Goal: Transaction & Acquisition: Purchase product/service

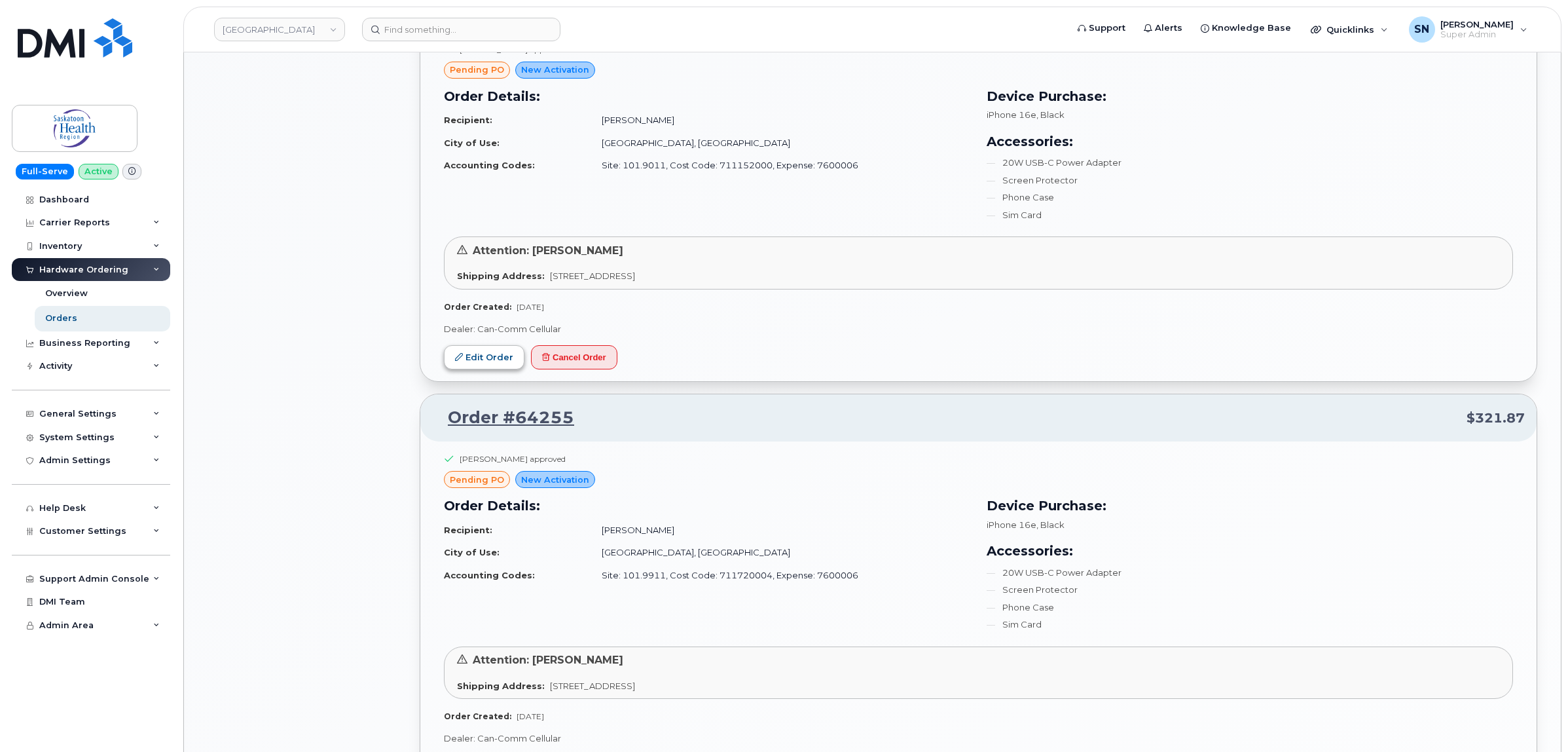
scroll to position [1391, 0]
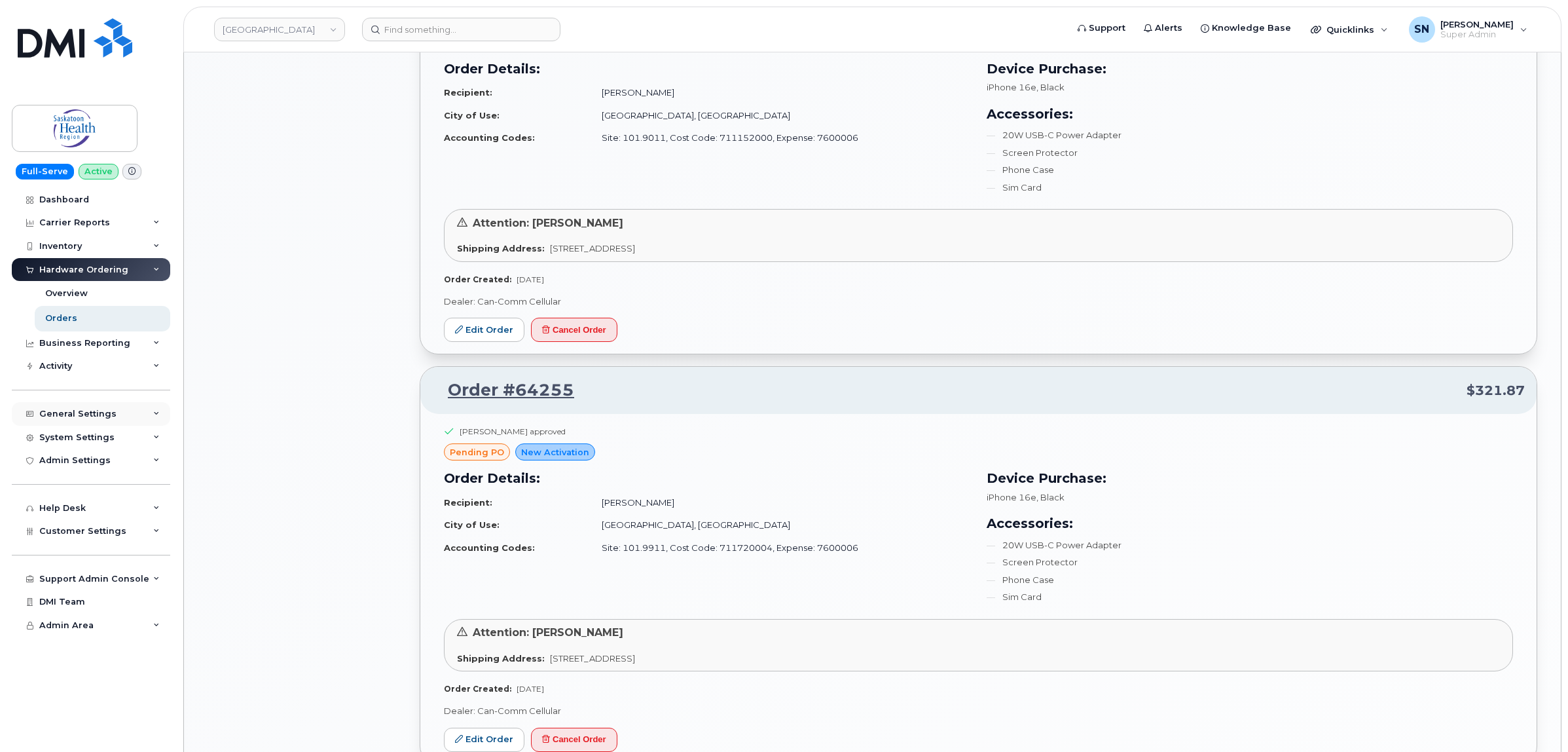
click at [72, 421] on div "General Settings" at bounding box center [91, 413] width 159 height 23
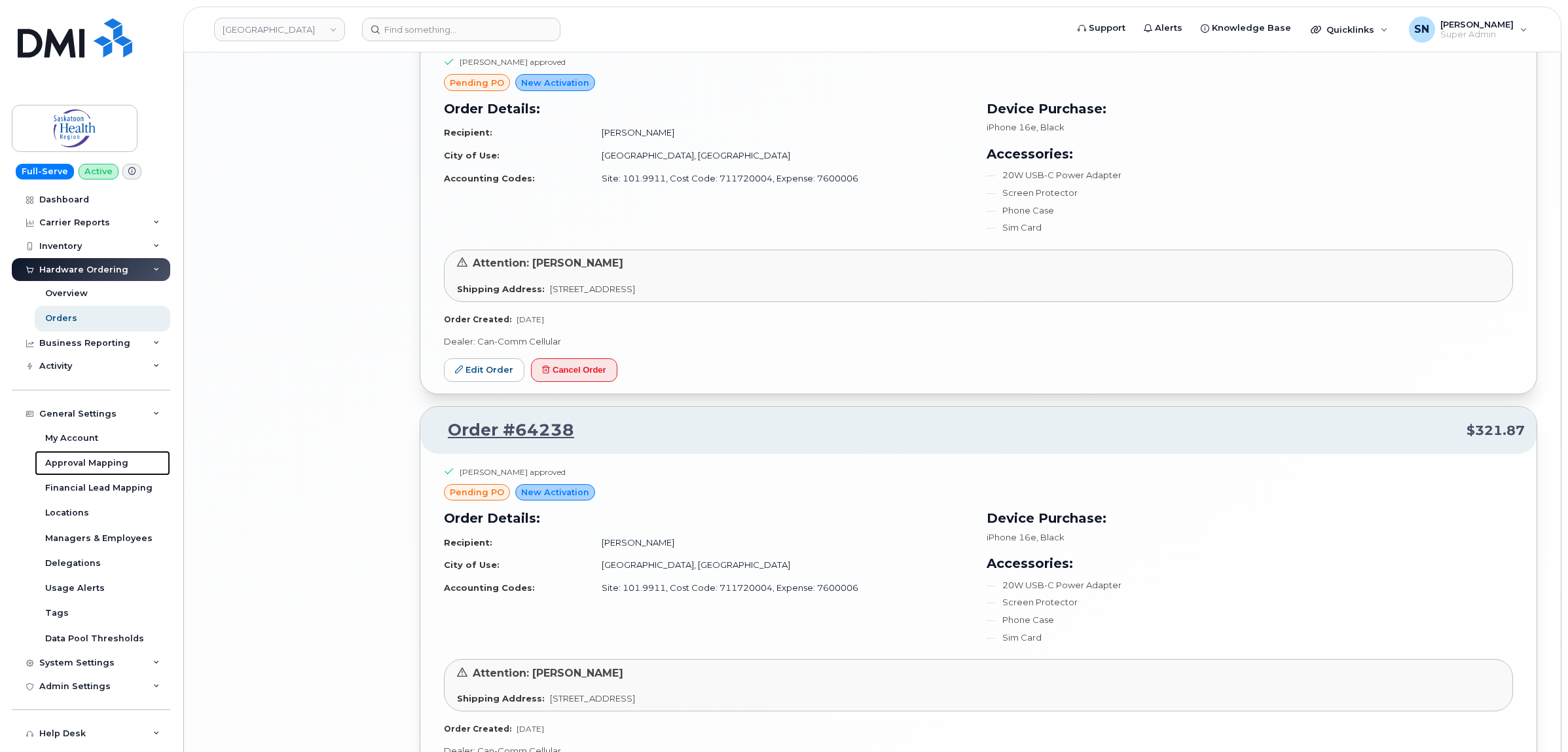
scroll to position [2743, 0]
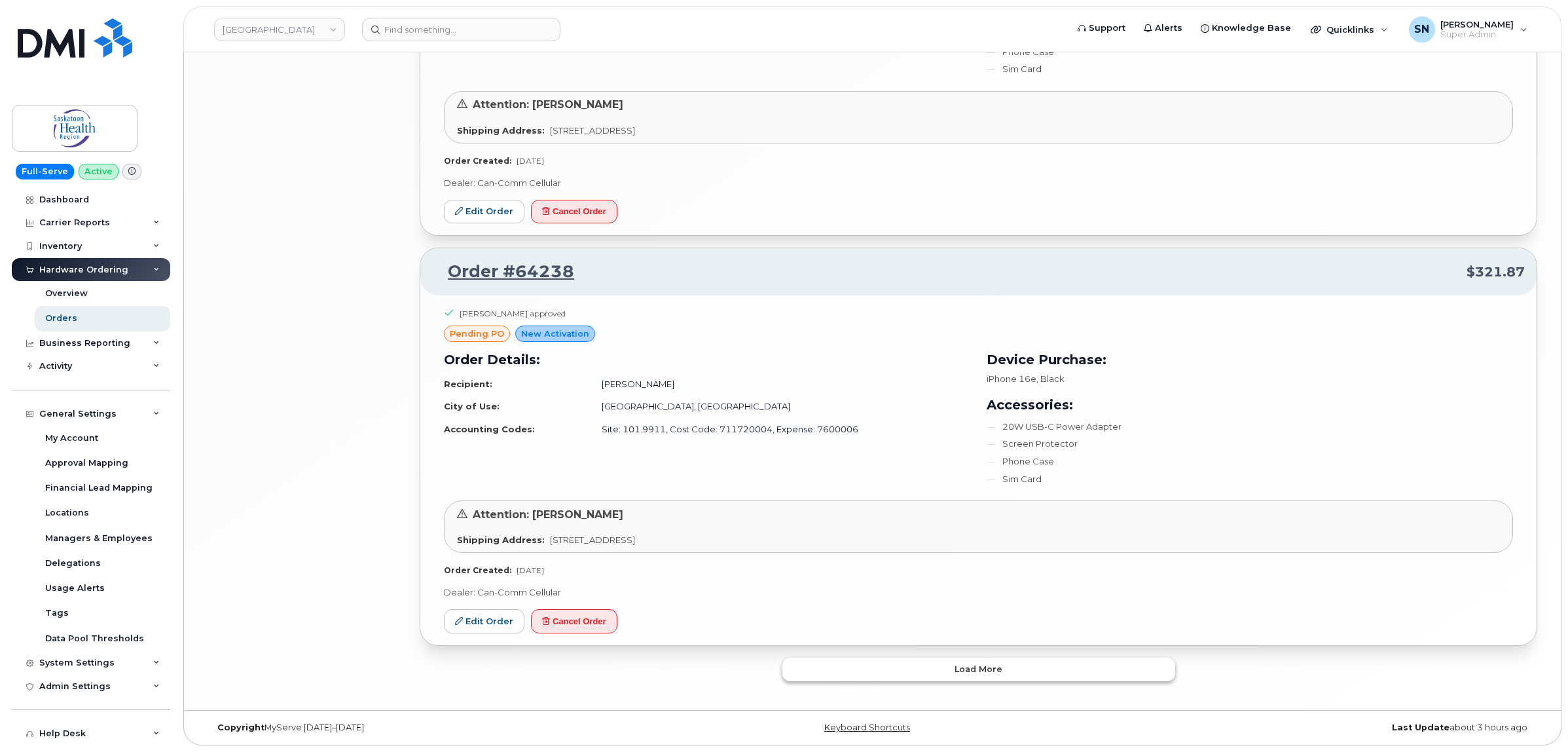
click at [884, 663] on button "Load more" at bounding box center [979, 669] width 393 height 23
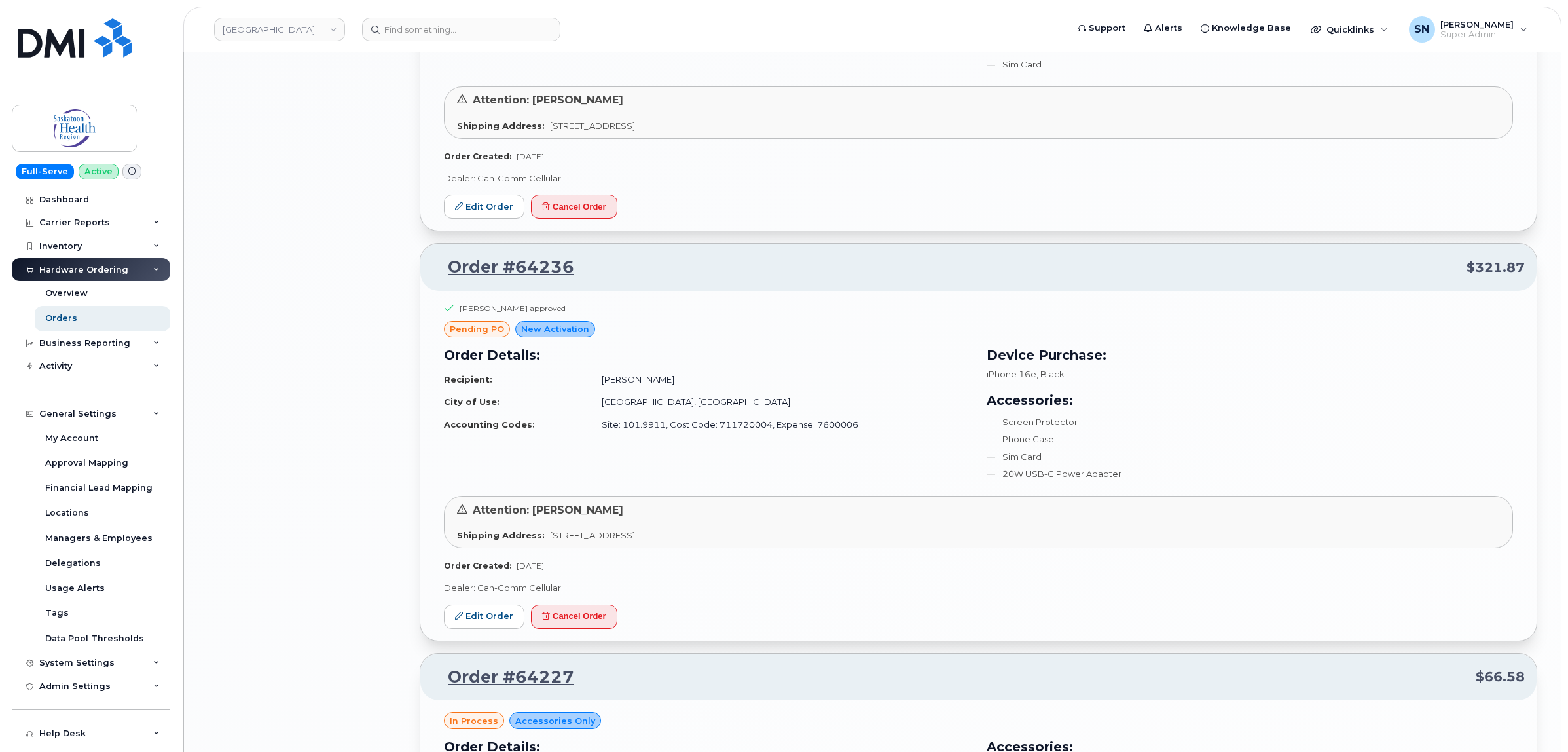
scroll to position [3971, 0]
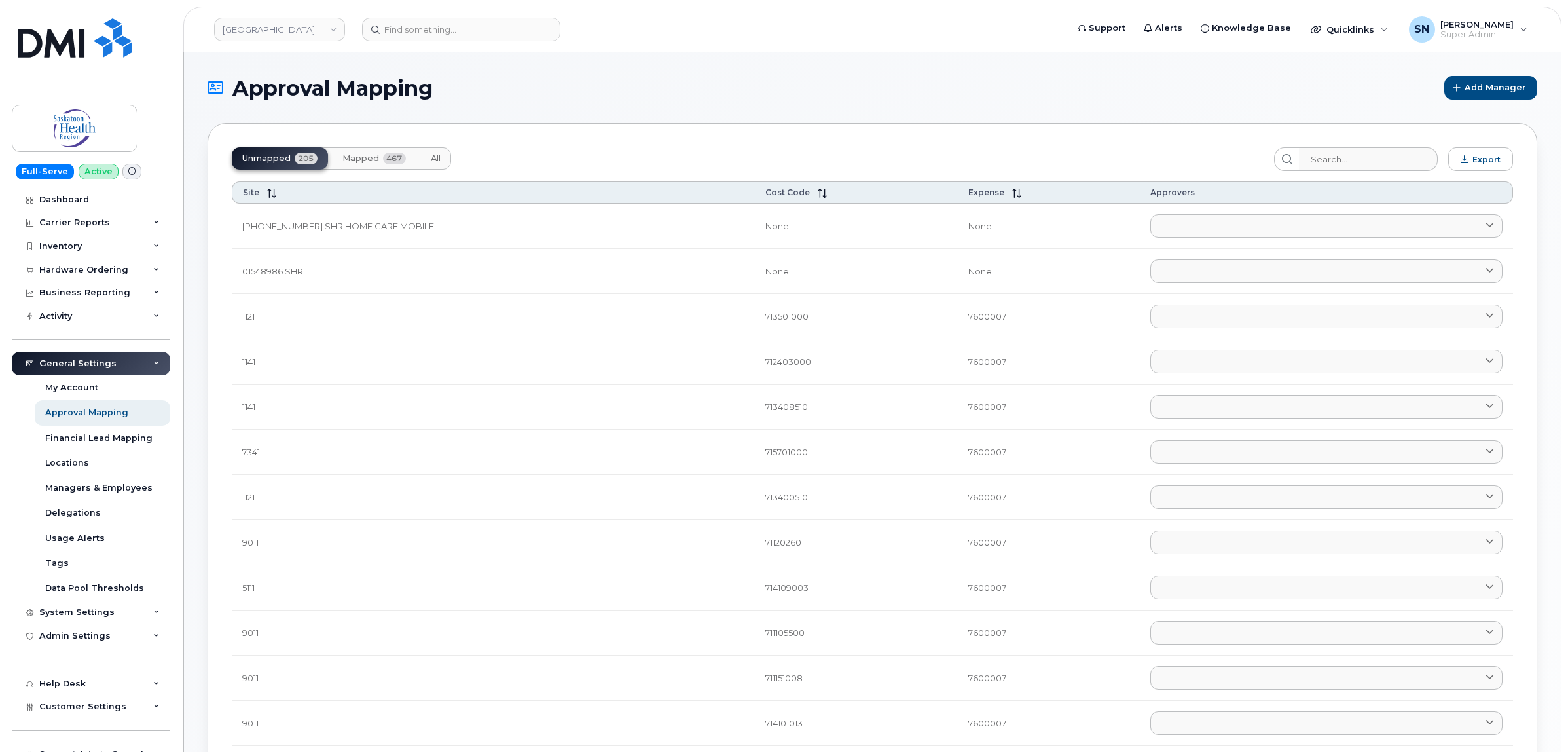
click at [80, 369] on div "General Settings" at bounding box center [77, 363] width 77 height 10
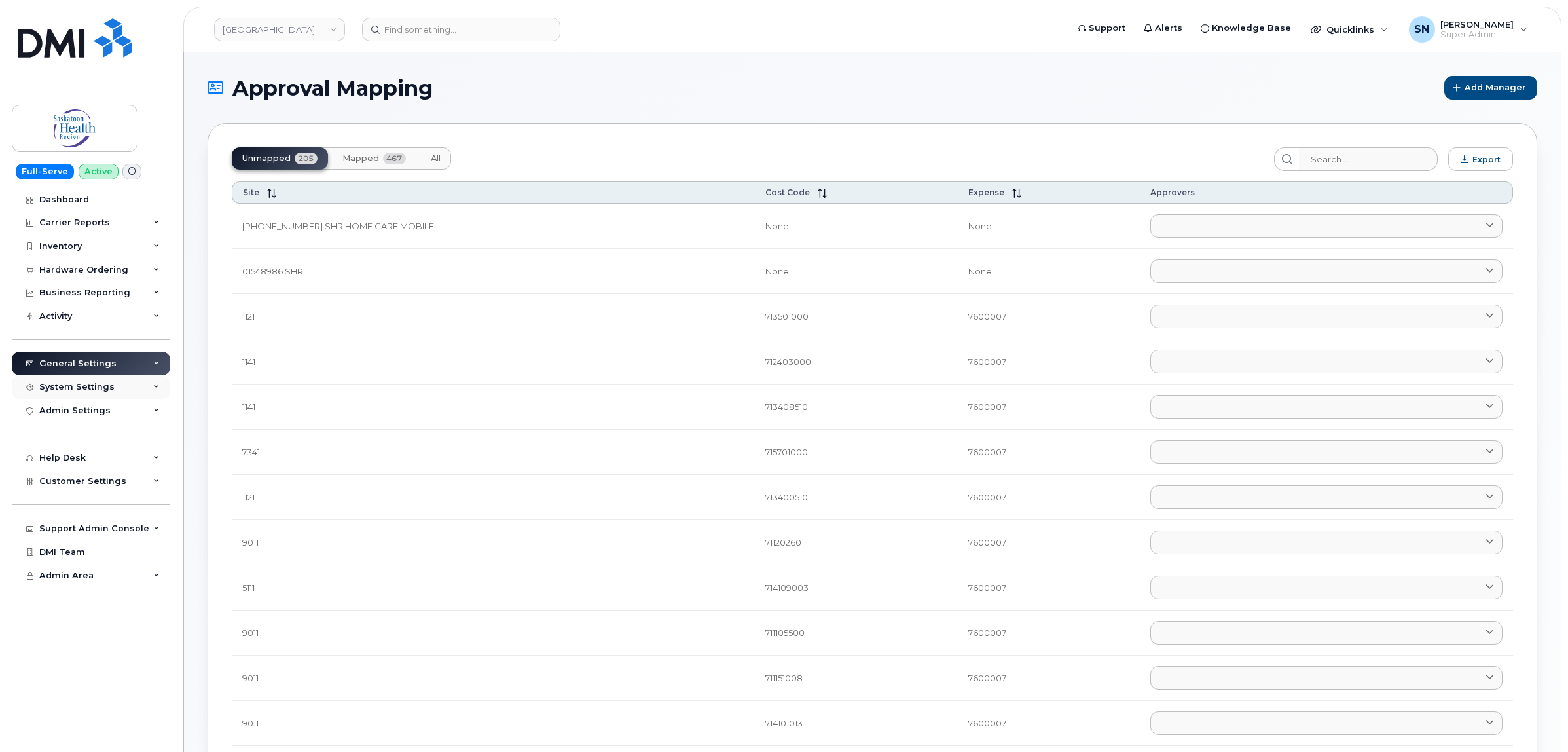
click at [80, 390] on div "System Settings" at bounding box center [76, 386] width 76 height 10
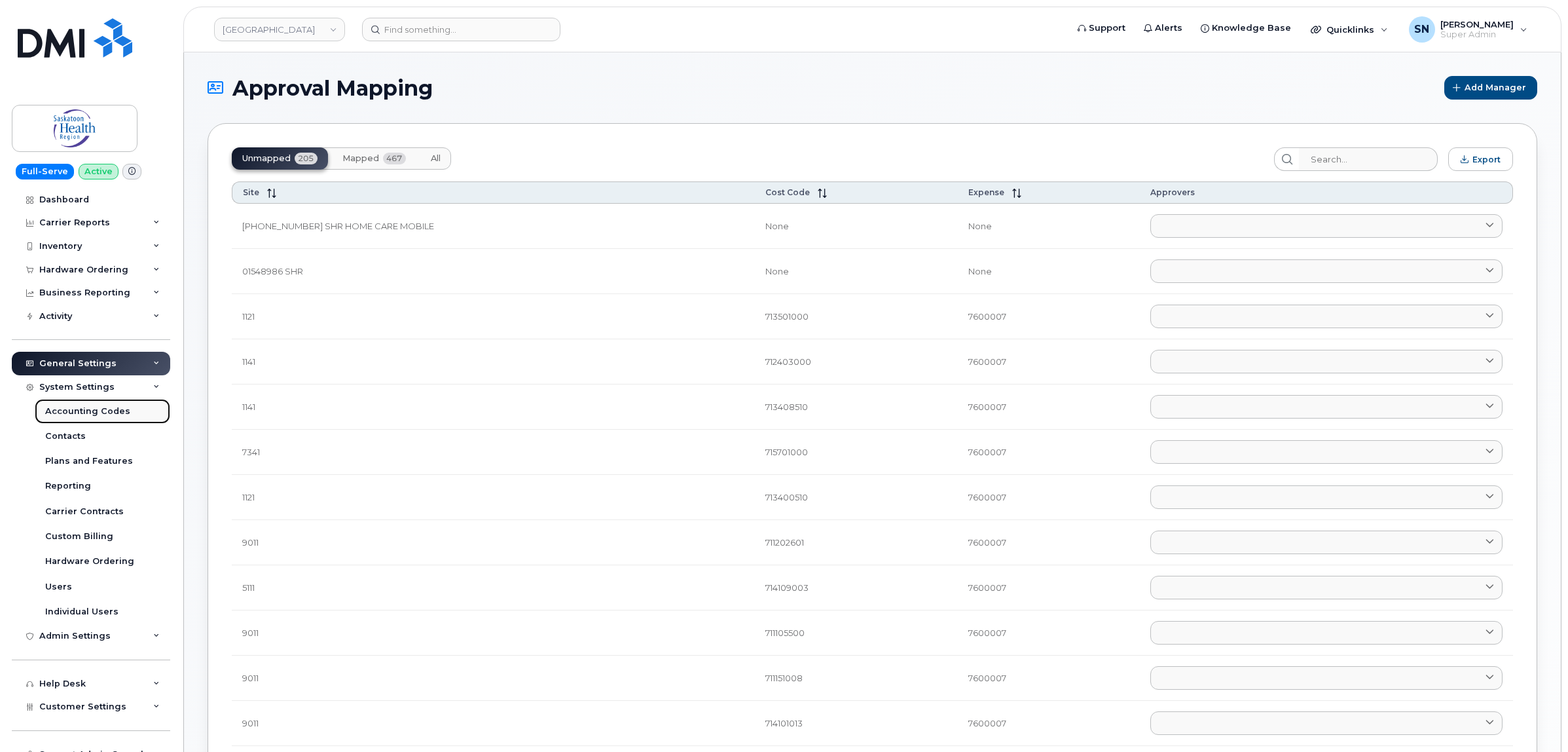
click at [89, 413] on div "Accounting Codes" at bounding box center [87, 411] width 85 height 12
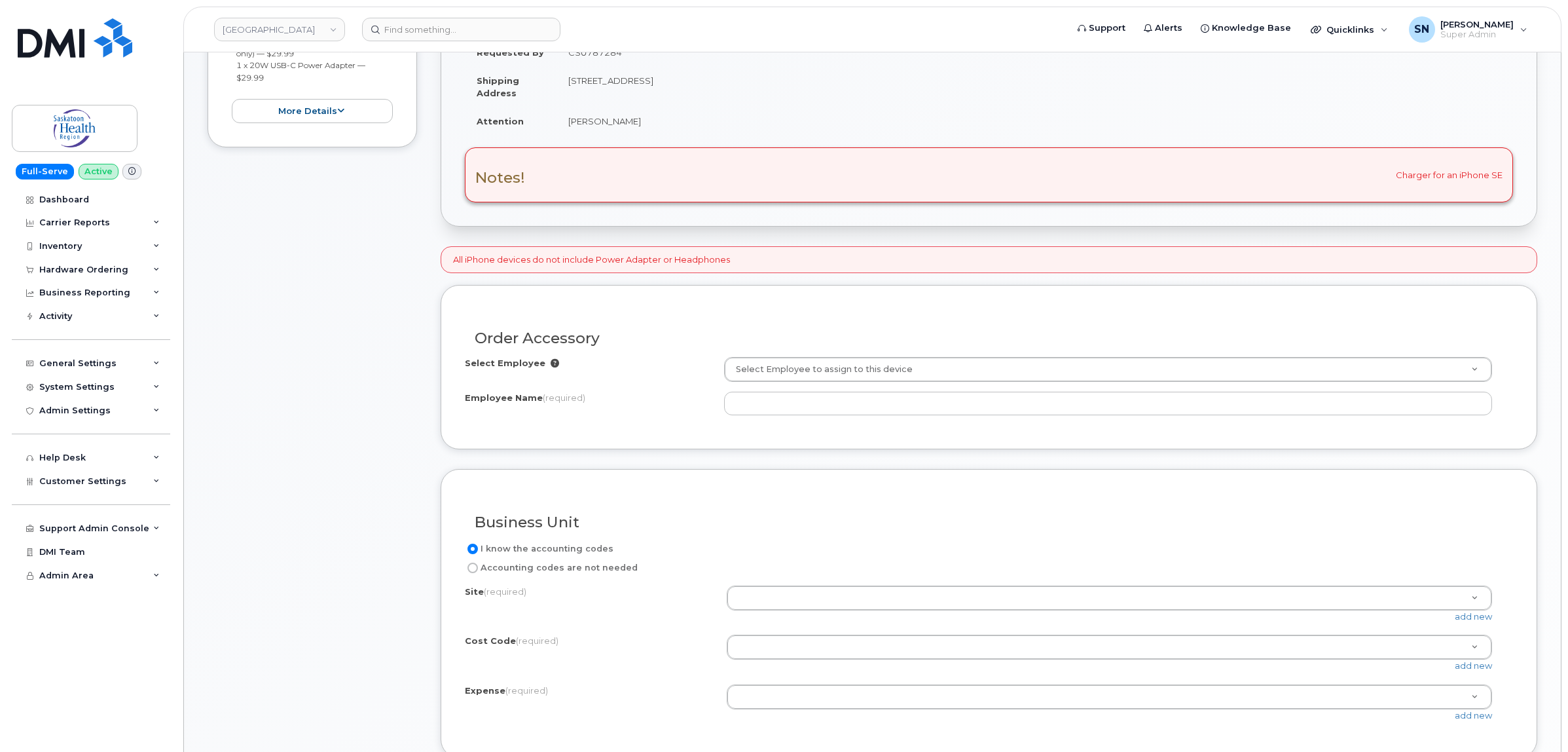
scroll to position [328, 0]
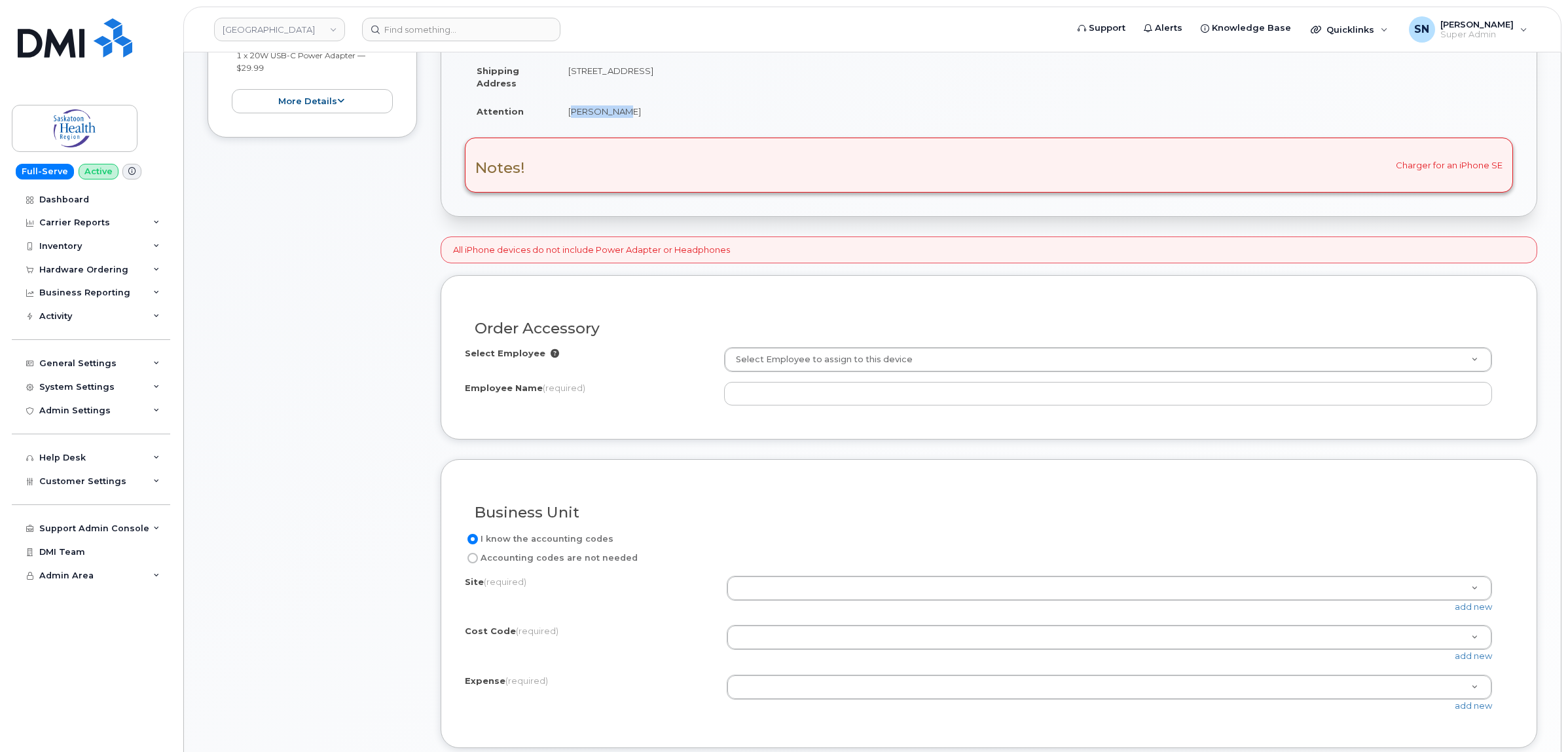
drag, startPoint x: 567, startPoint y: 114, endPoint x: 645, endPoint y: 118, distance: 78.1
click at [645, 118] on td "[PERSON_NAME]" at bounding box center [1035, 111] width 957 height 29
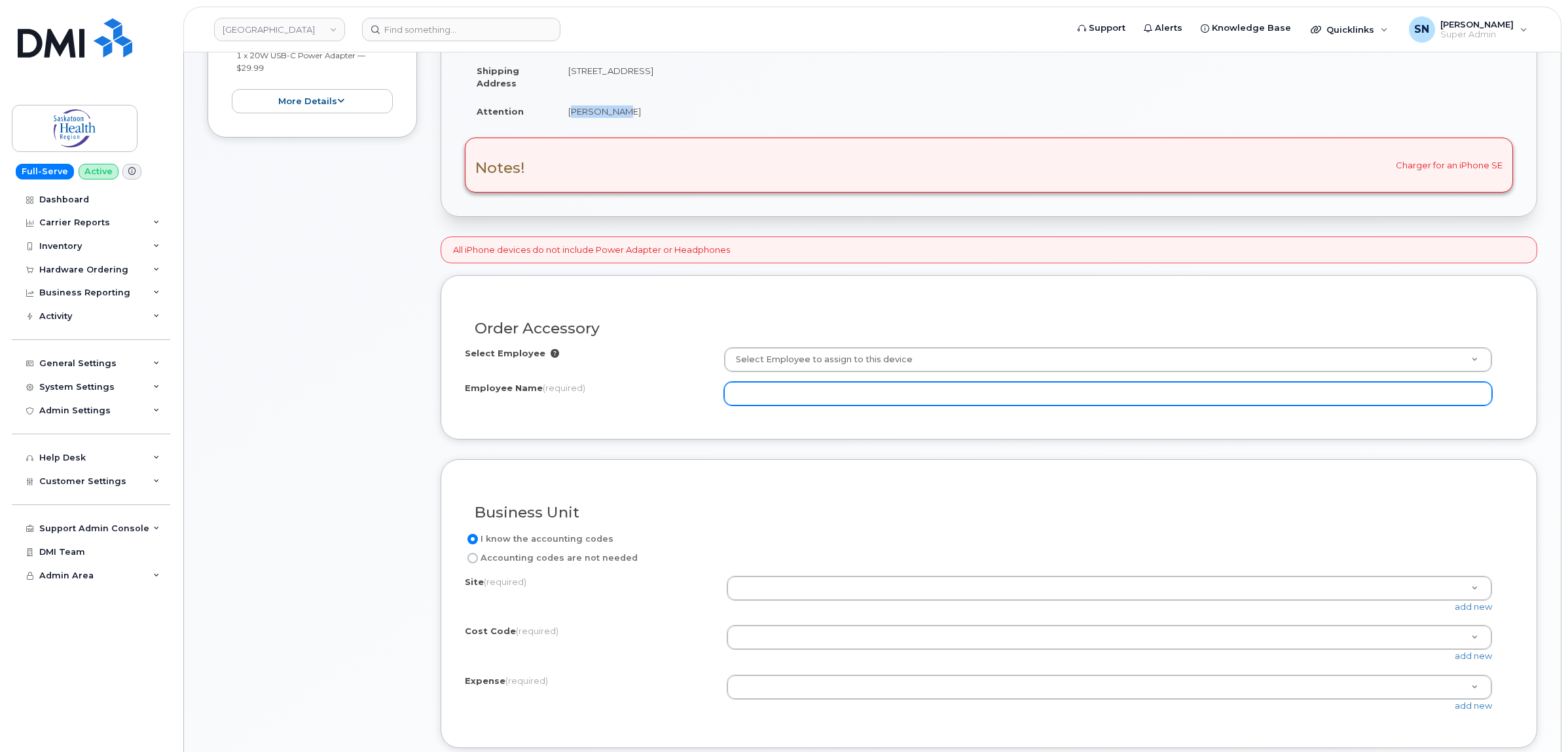
copy td "[PERSON_NAME]"
click at [768, 402] on input "Employee Name (required)" at bounding box center [1108, 393] width 768 height 23
paste input "[PERSON_NAME]"
type input "[PERSON_NAME]"
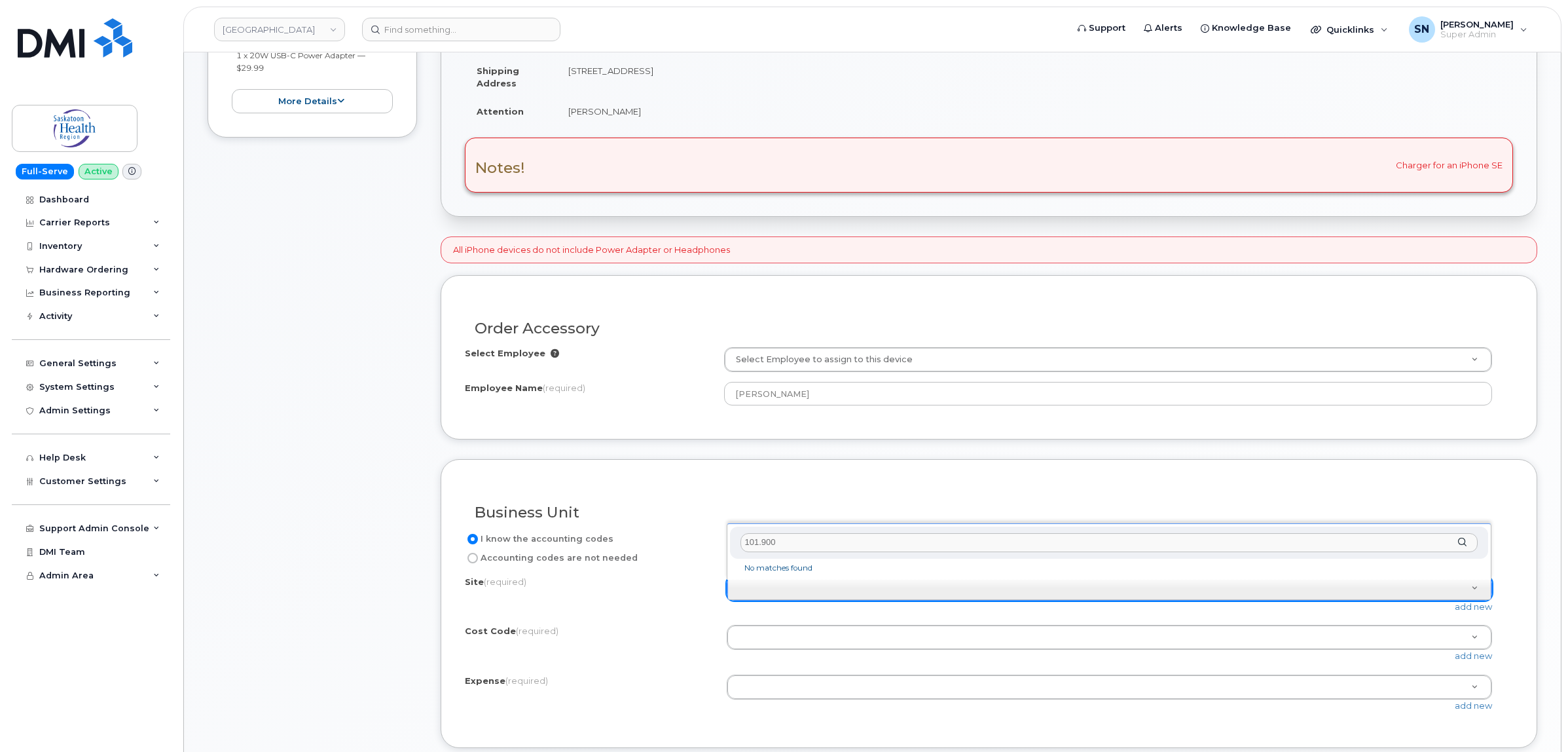
type input "101.900"
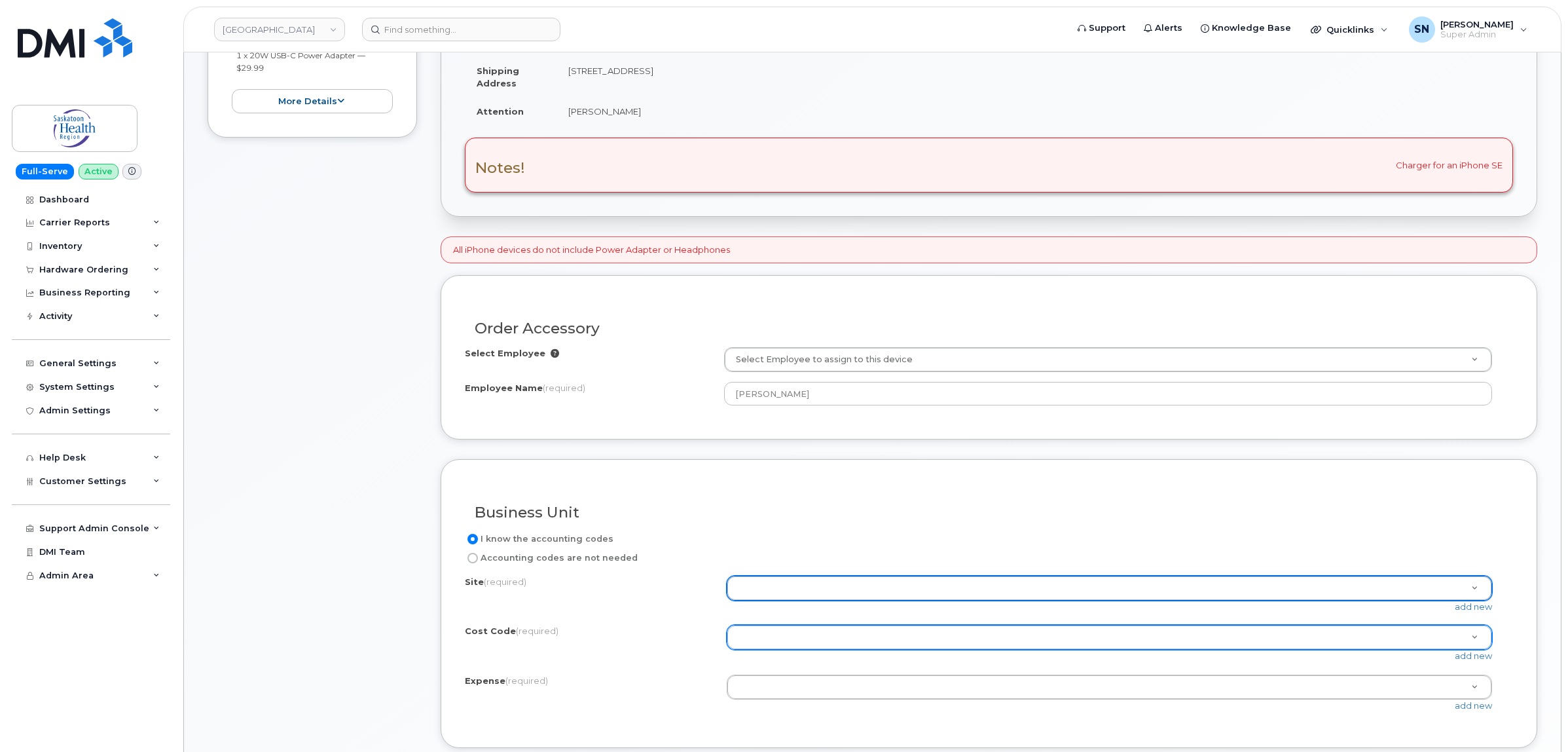
paste input "71840000000"
type input "71840000000"
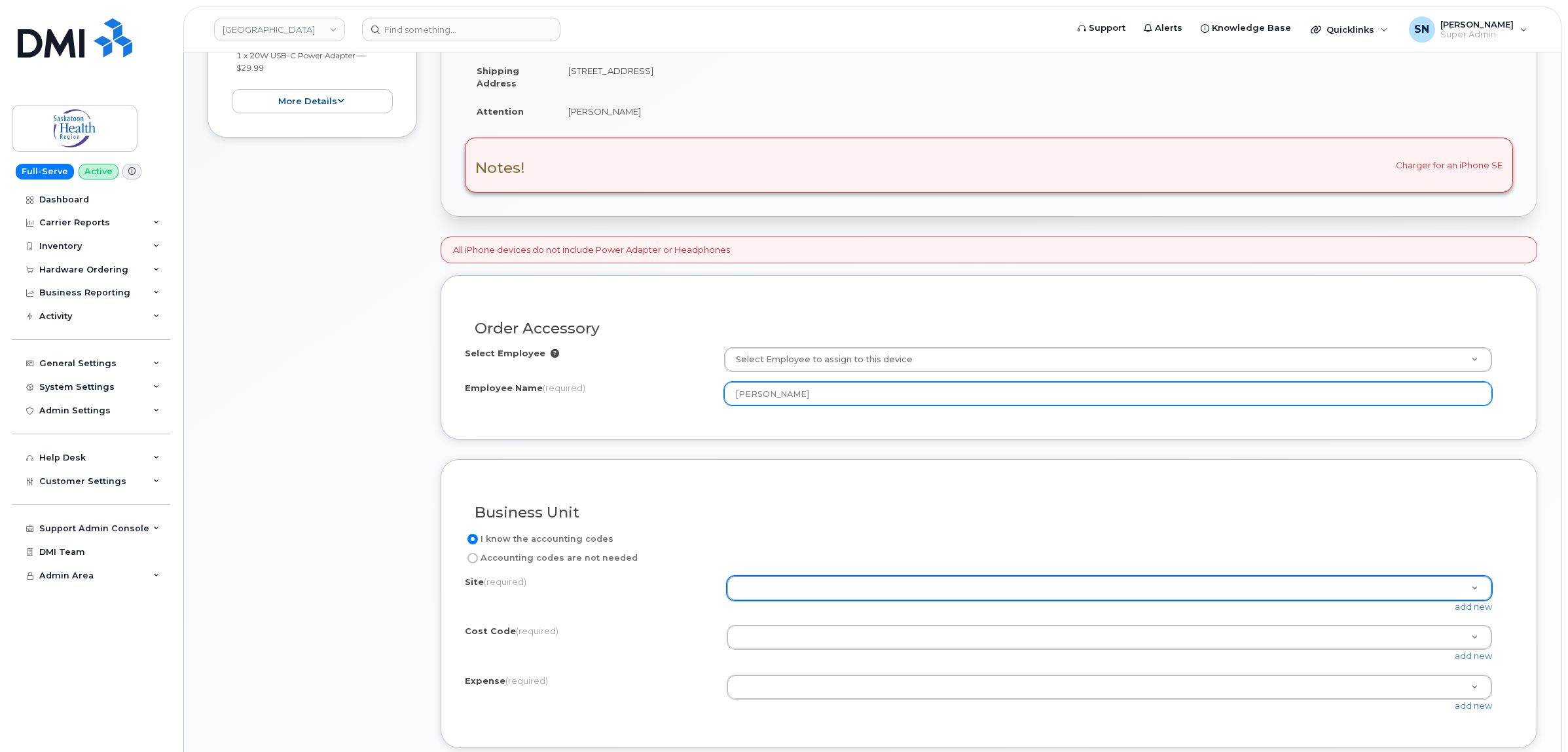
drag, startPoint x: 721, startPoint y: 397, endPoint x: 686, endPoint y: 397, distance: 35.0
click at [687, 397] on div "Employee Name (required) Lisa Henry" at bounding box center [989, 393] width 1049 height 23
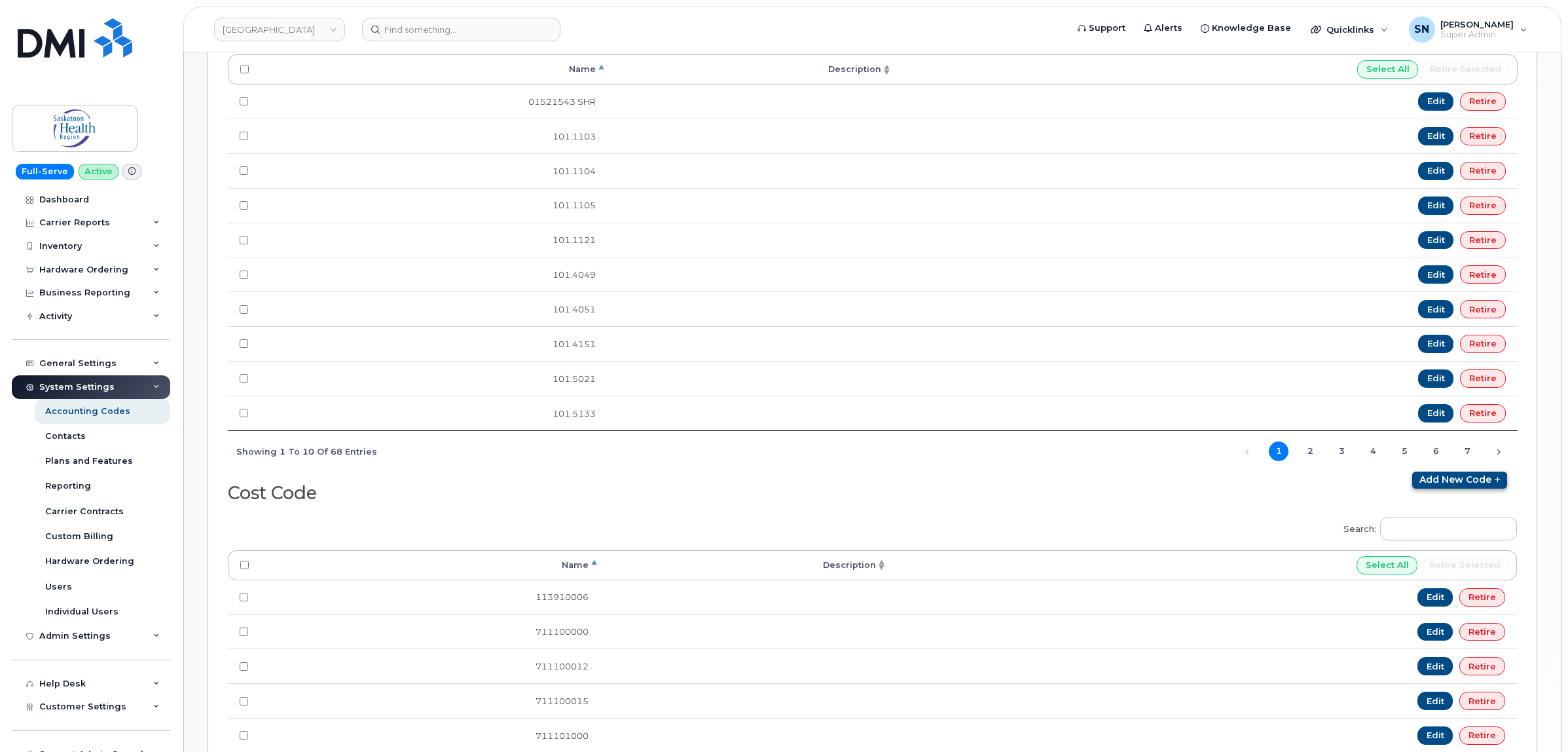
scroll to position [328, 0]
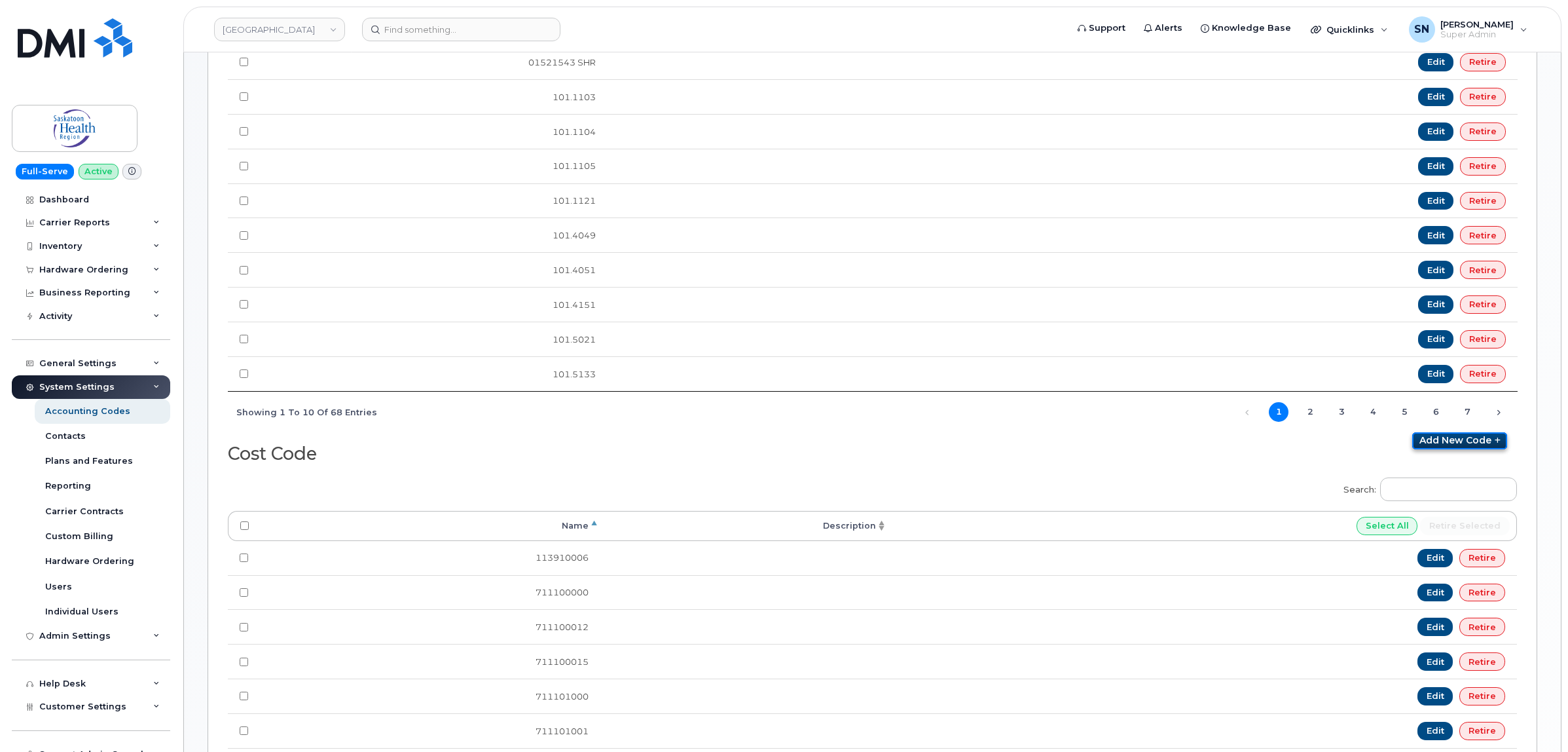
click at [1434, 449] on link "Add new code" at bounding box center [1460, 441] width 95 height 17
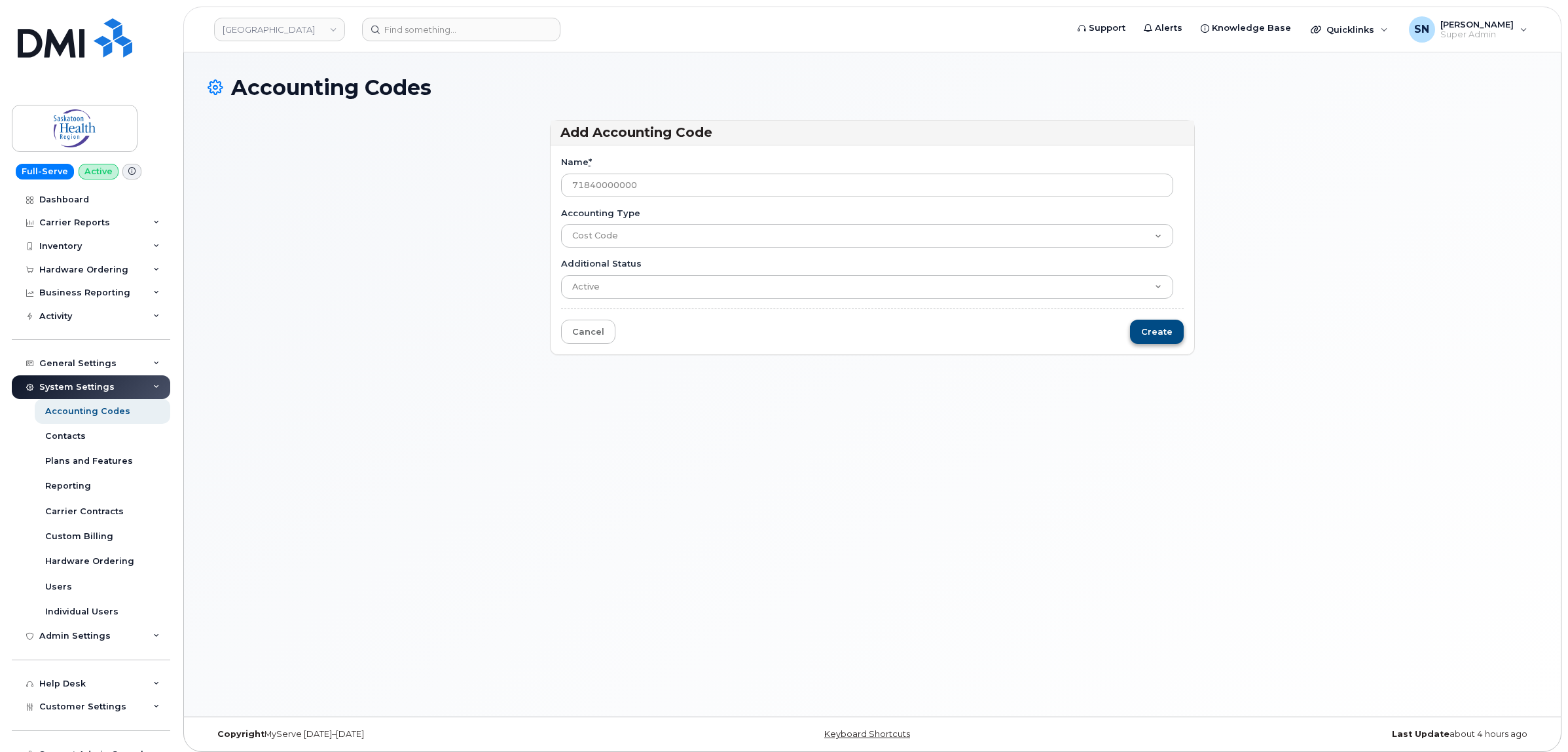
type input "71840000000"
click at [1150, 339] on input "Create" at bounding box center [1157, 331] width 54 height 24
type input "Saving..."
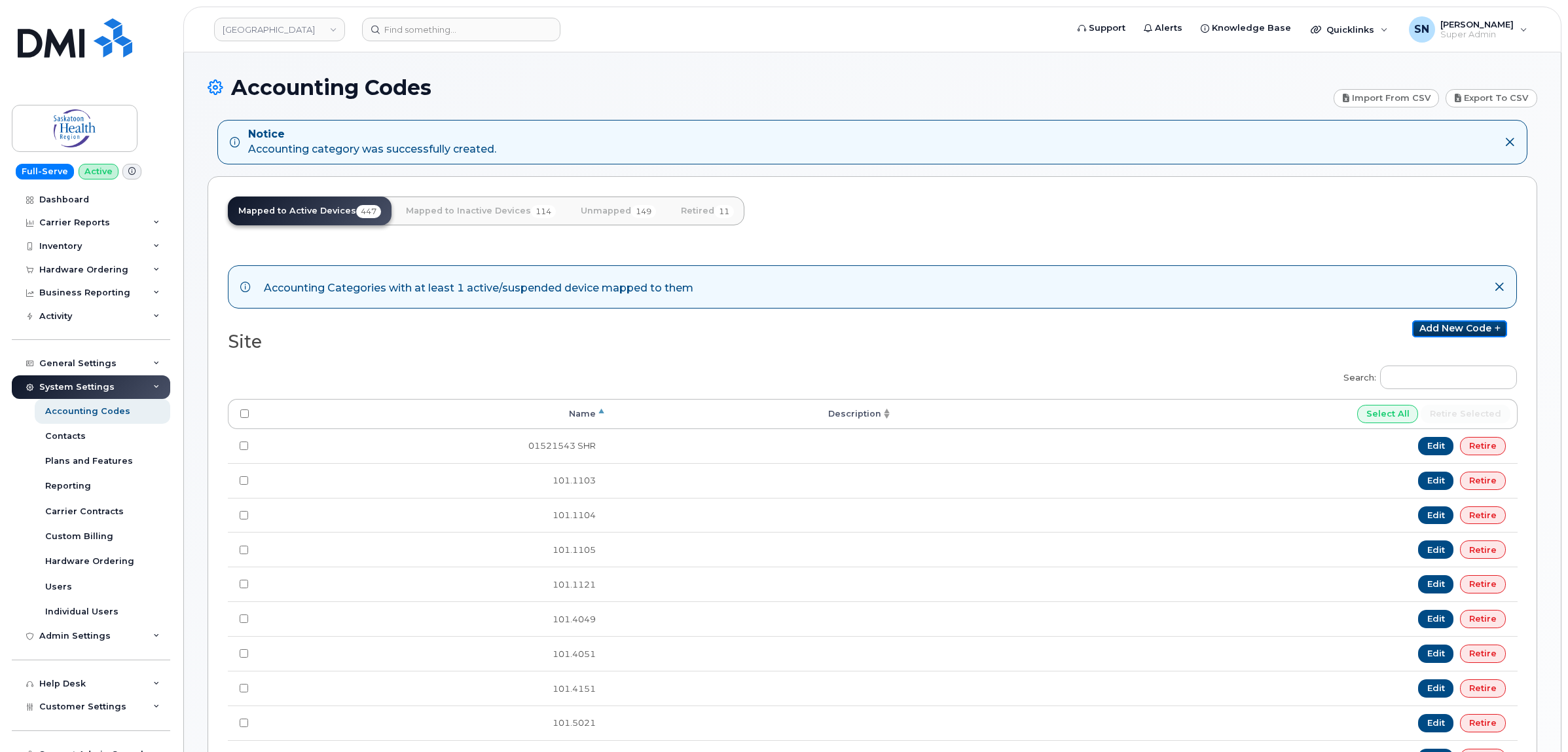
drag, startPoint x: 1457, startPoint y: 323, endPoint x: 1351, endPoint y: 427, distance: 148.5
click at [1457, 323] on link "Add new code" at bounding box center [1460, 329] width 95 height 17
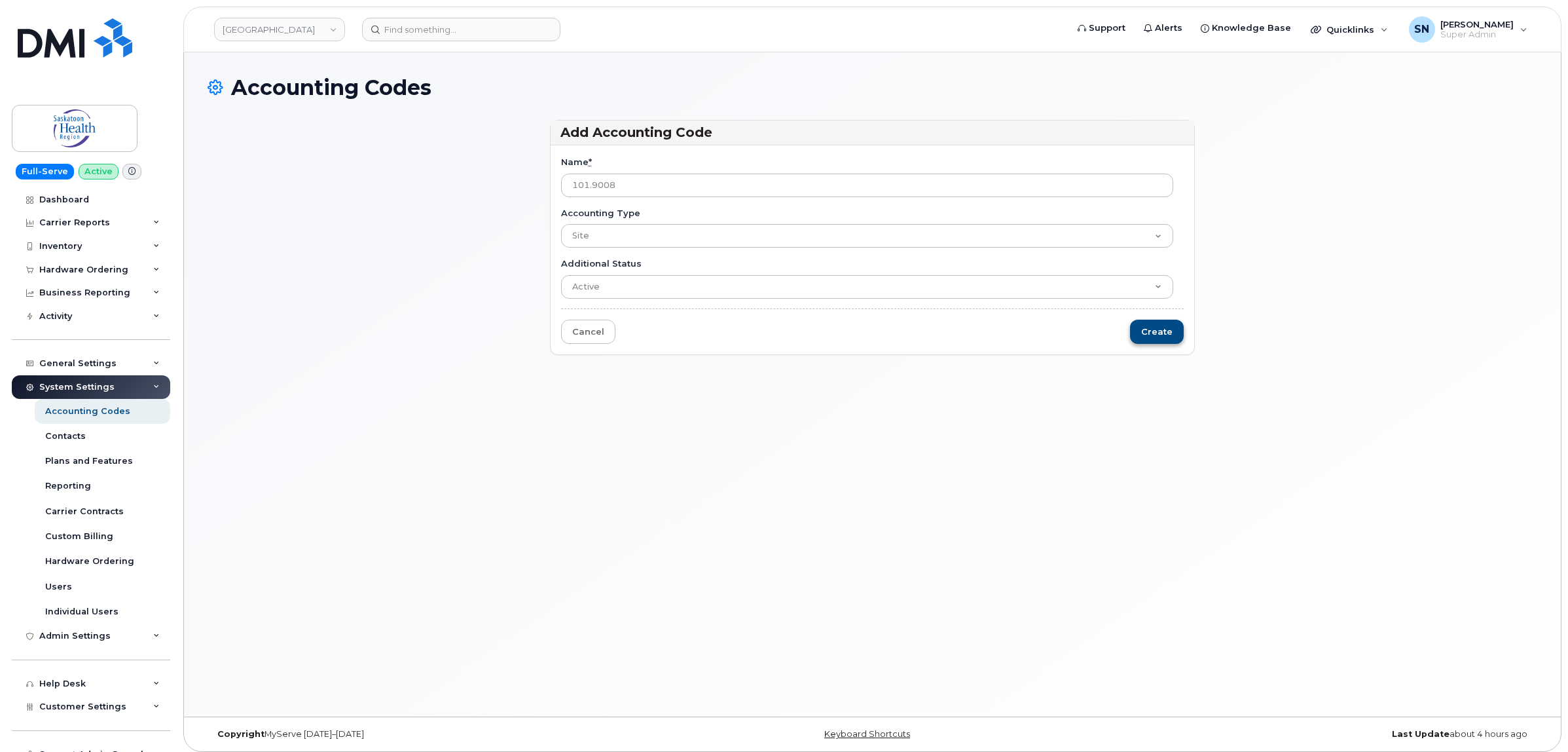
type input "101.9008"
click at [1153, 334] on input "Create" at bounding box center [1157, 331] width 54 height 24
type input "Saving..."
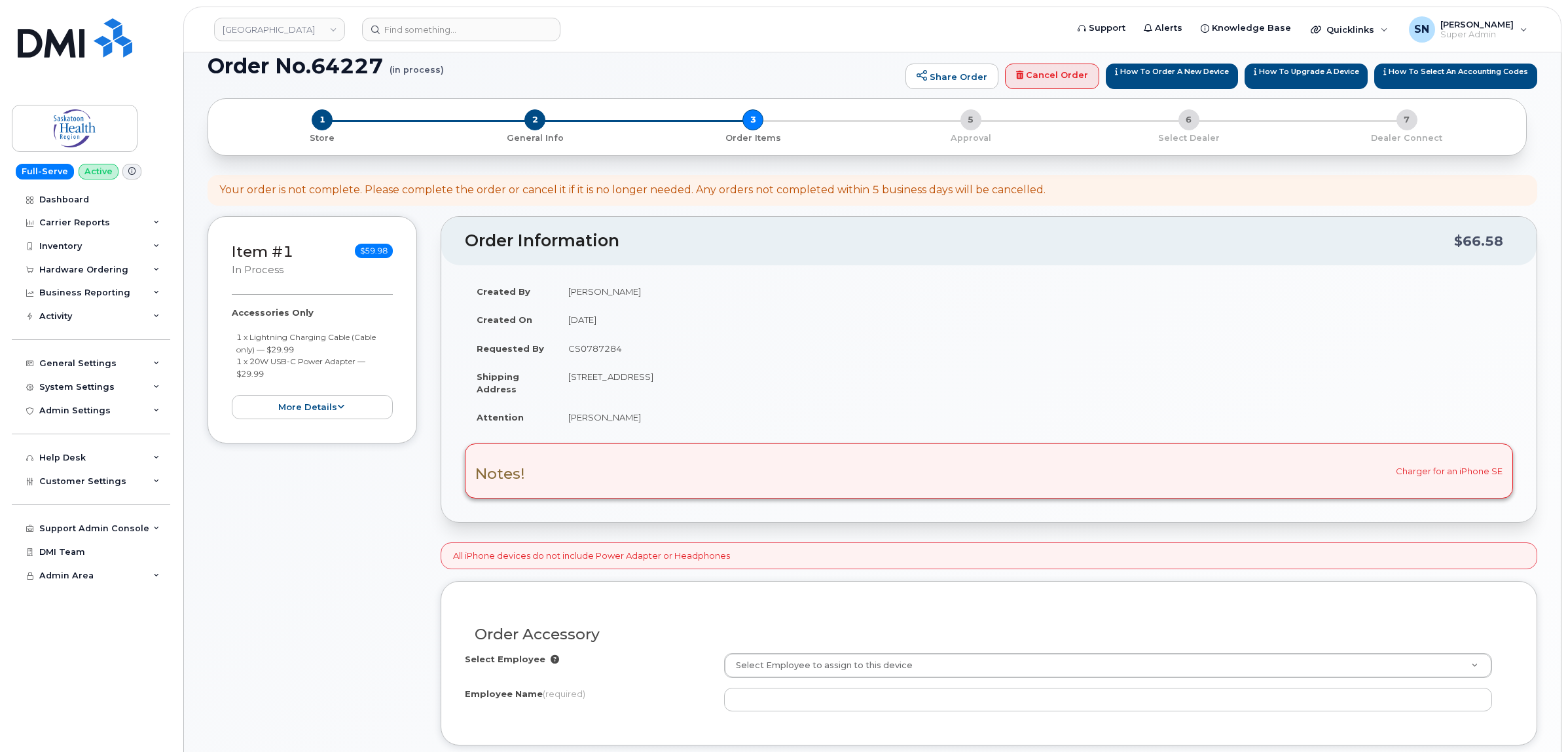
scroll to position [245, 0]
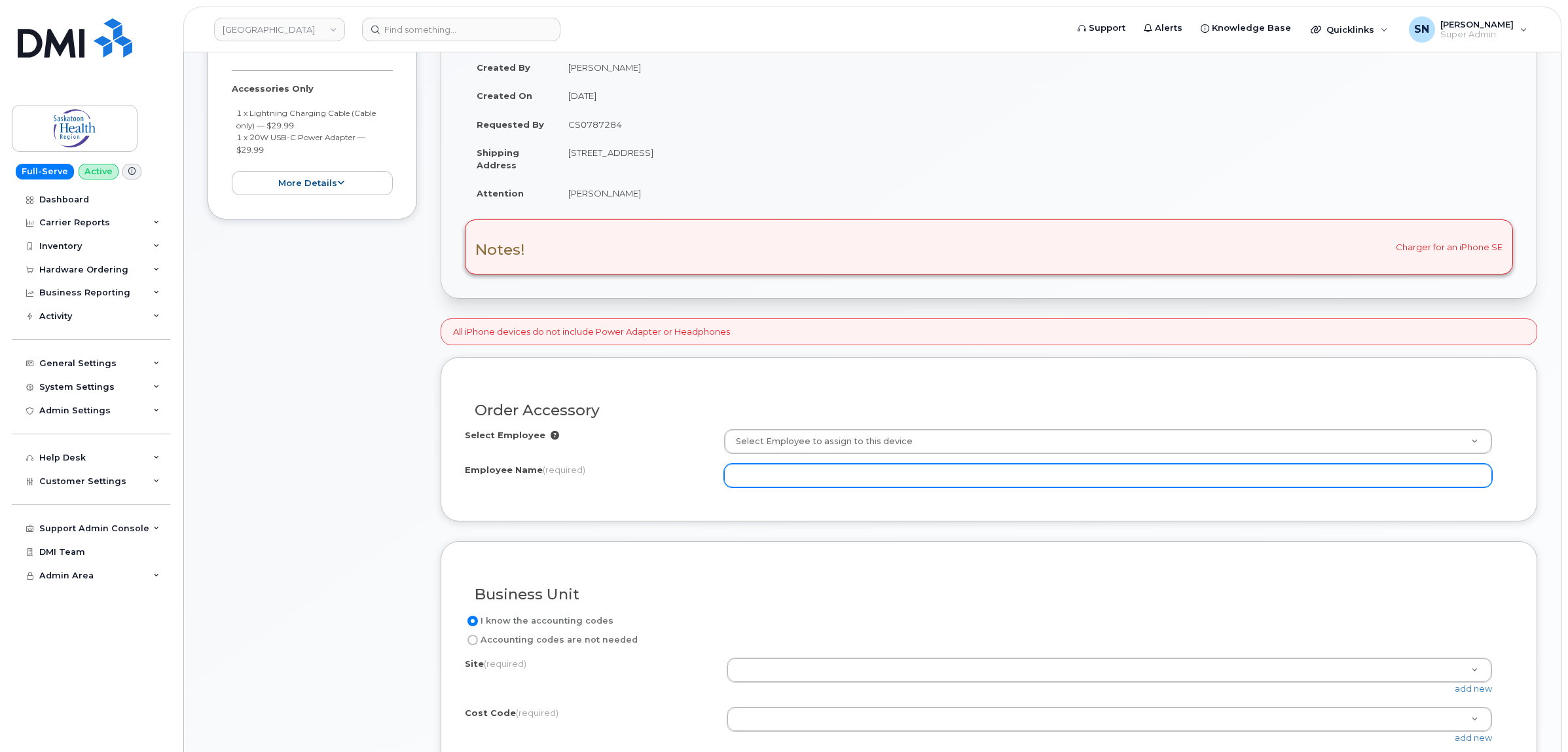
click at [820, 472] on input "Employee Name (required)" at bounding box center [1108, 475] width 768 height 23
paste input "[PERSON_NAME]"
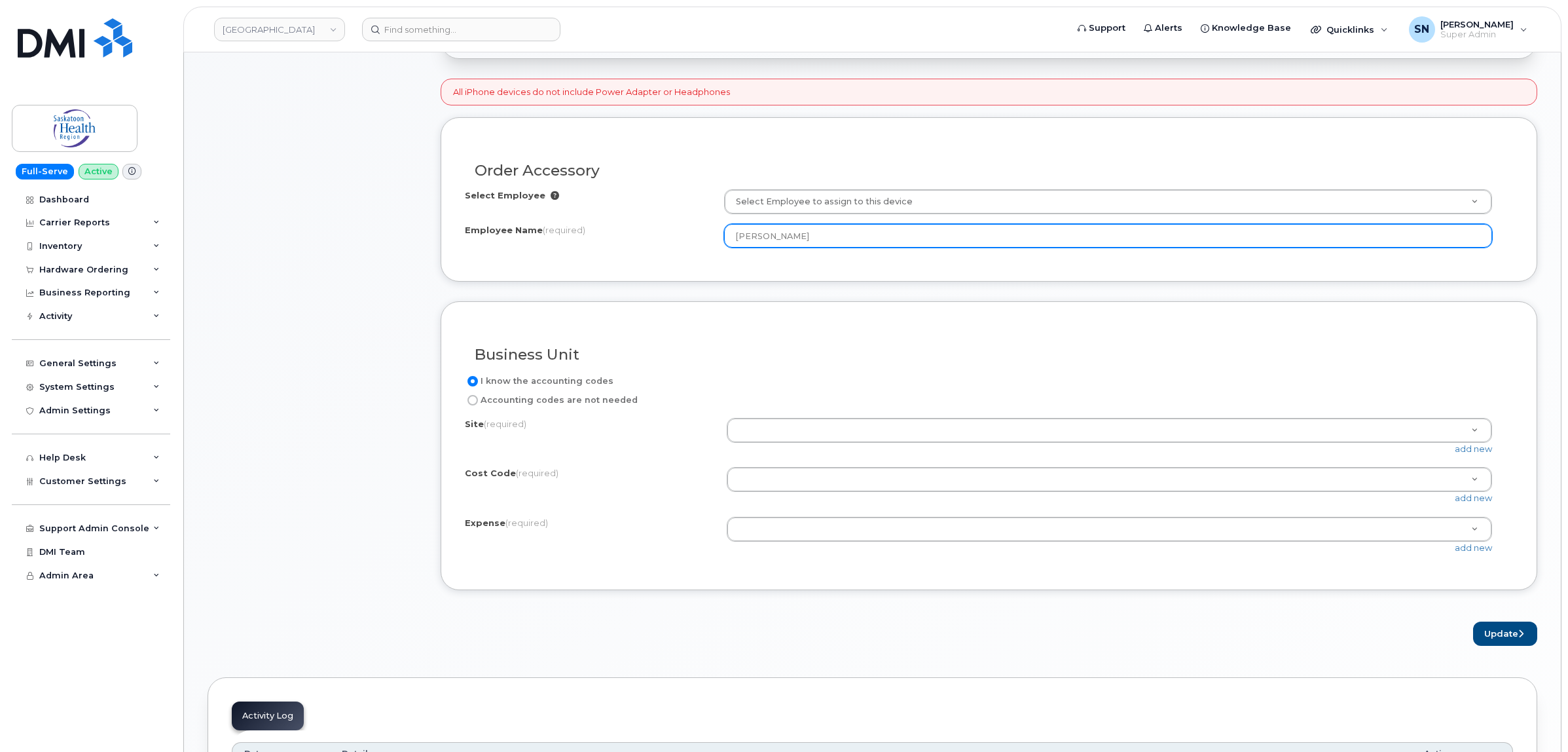
scroll to position [491, 0]
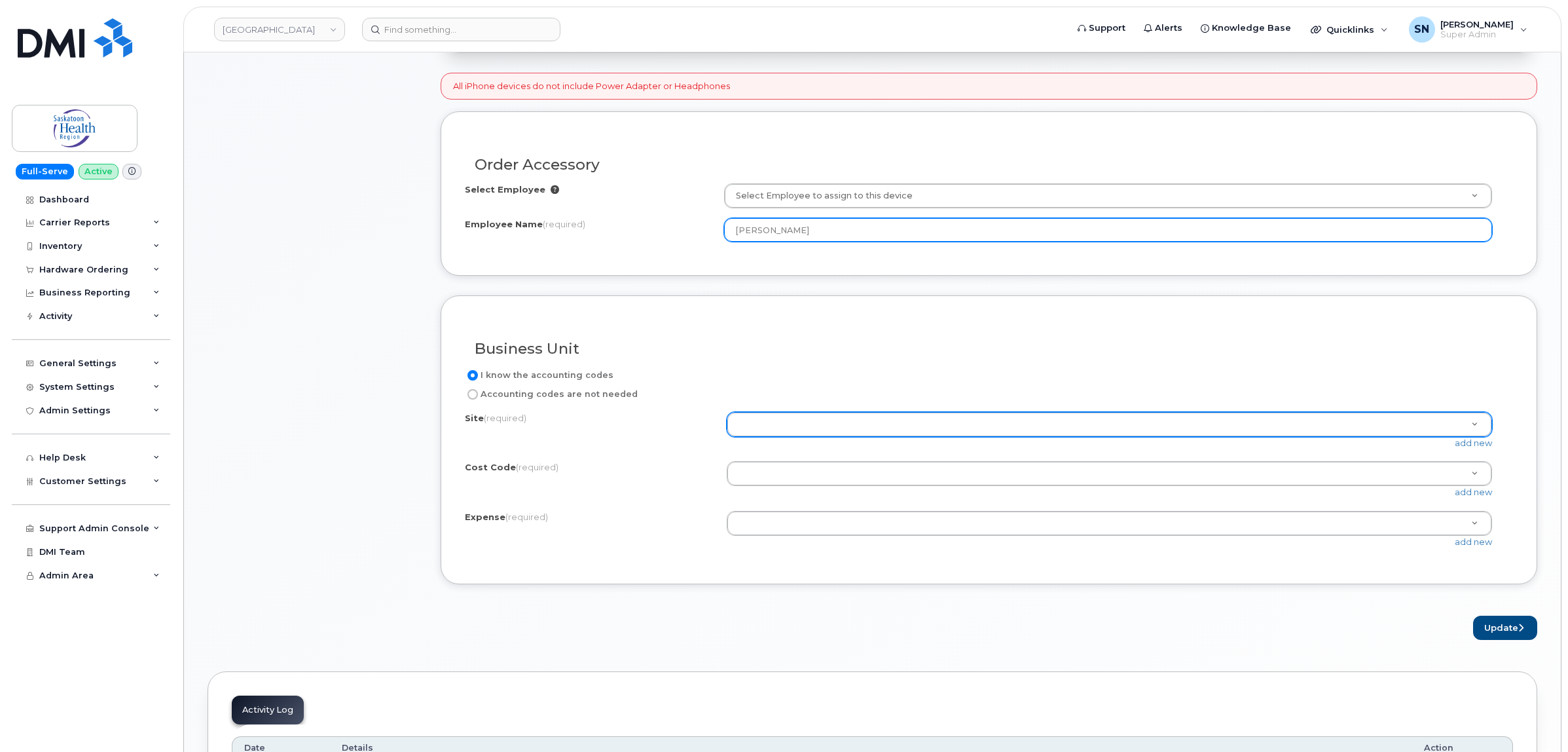
type input "[PERSON_NAME]"
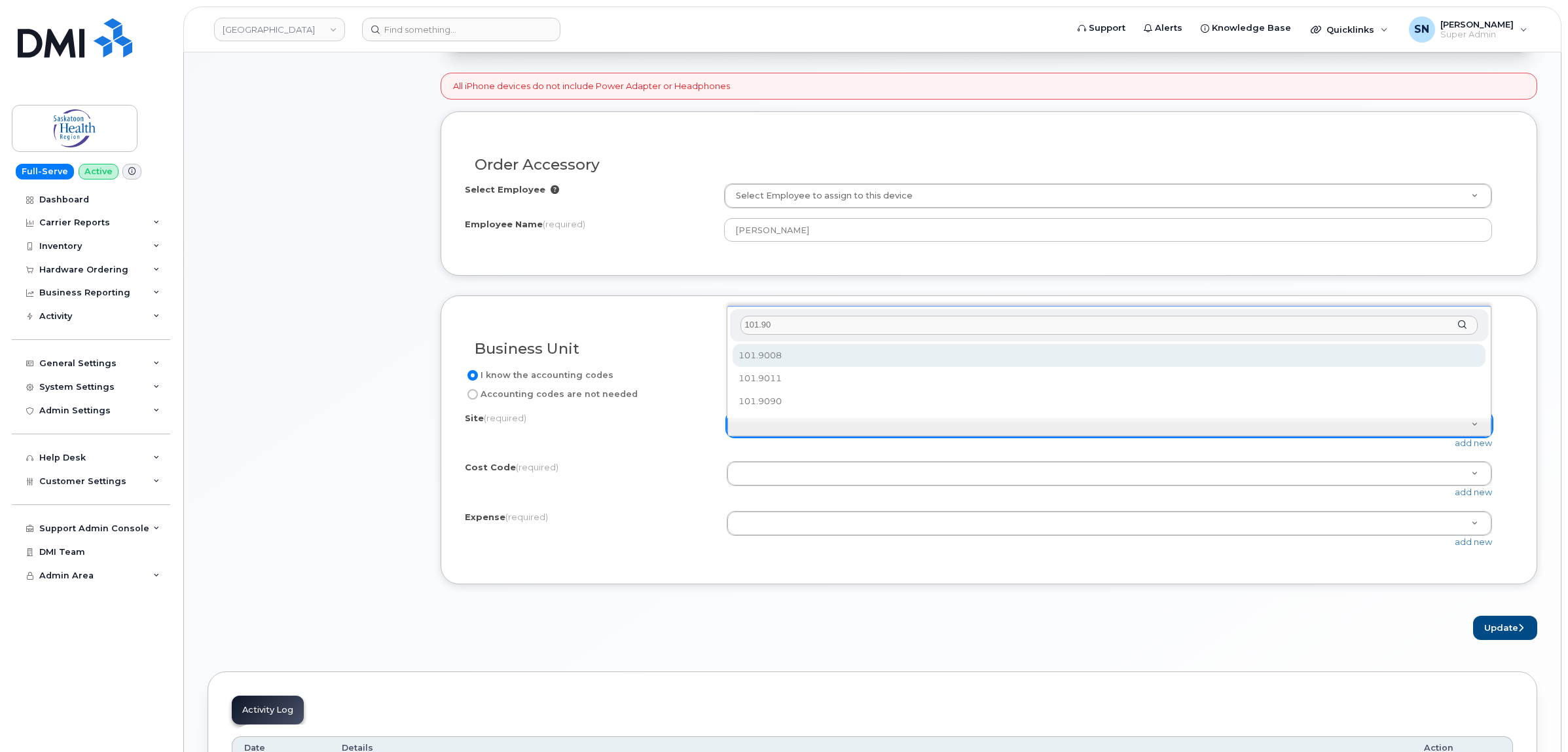
type input "101.90"
select select "101.9008"
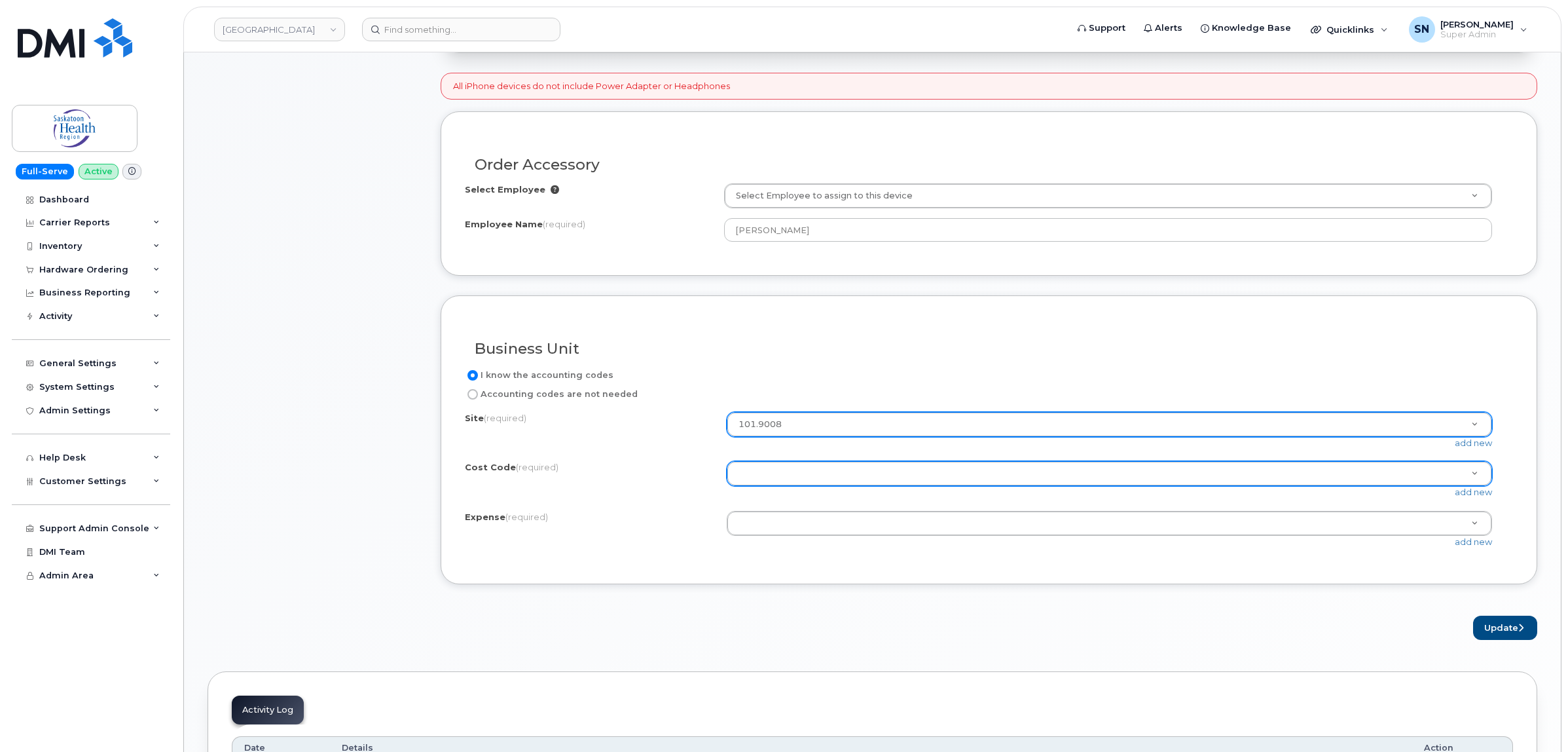
drag, startPoint x: 871, startPoint y: 449, endPoint x: 871, endPoint y: 469, distance: 20.0
click at [871, 449] on div "add new" at bounding box center [1115, 443] width 776 height 12
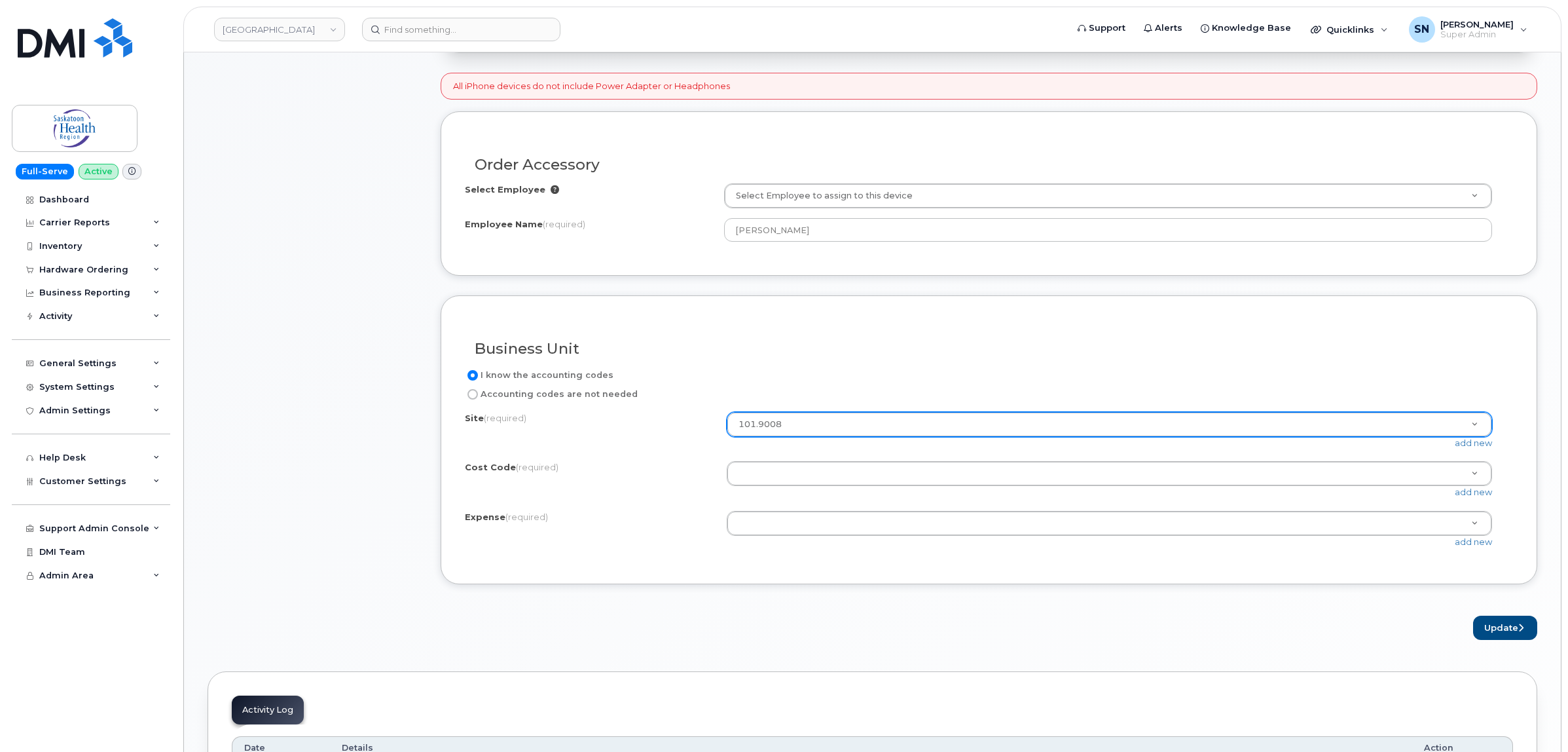
paste input "71840000000"
type input "71840000000"
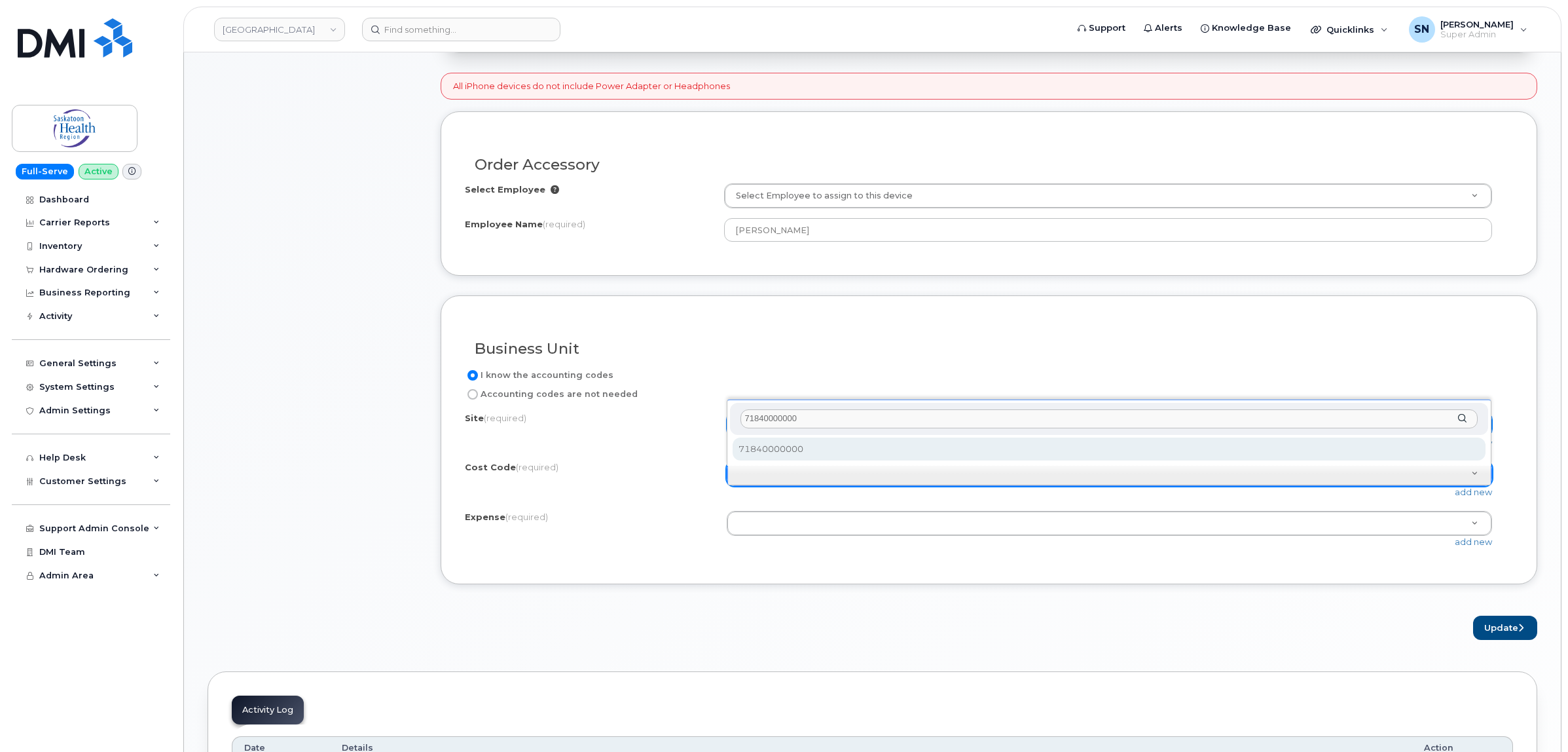
type input "71840000000"
select select "71840000000"
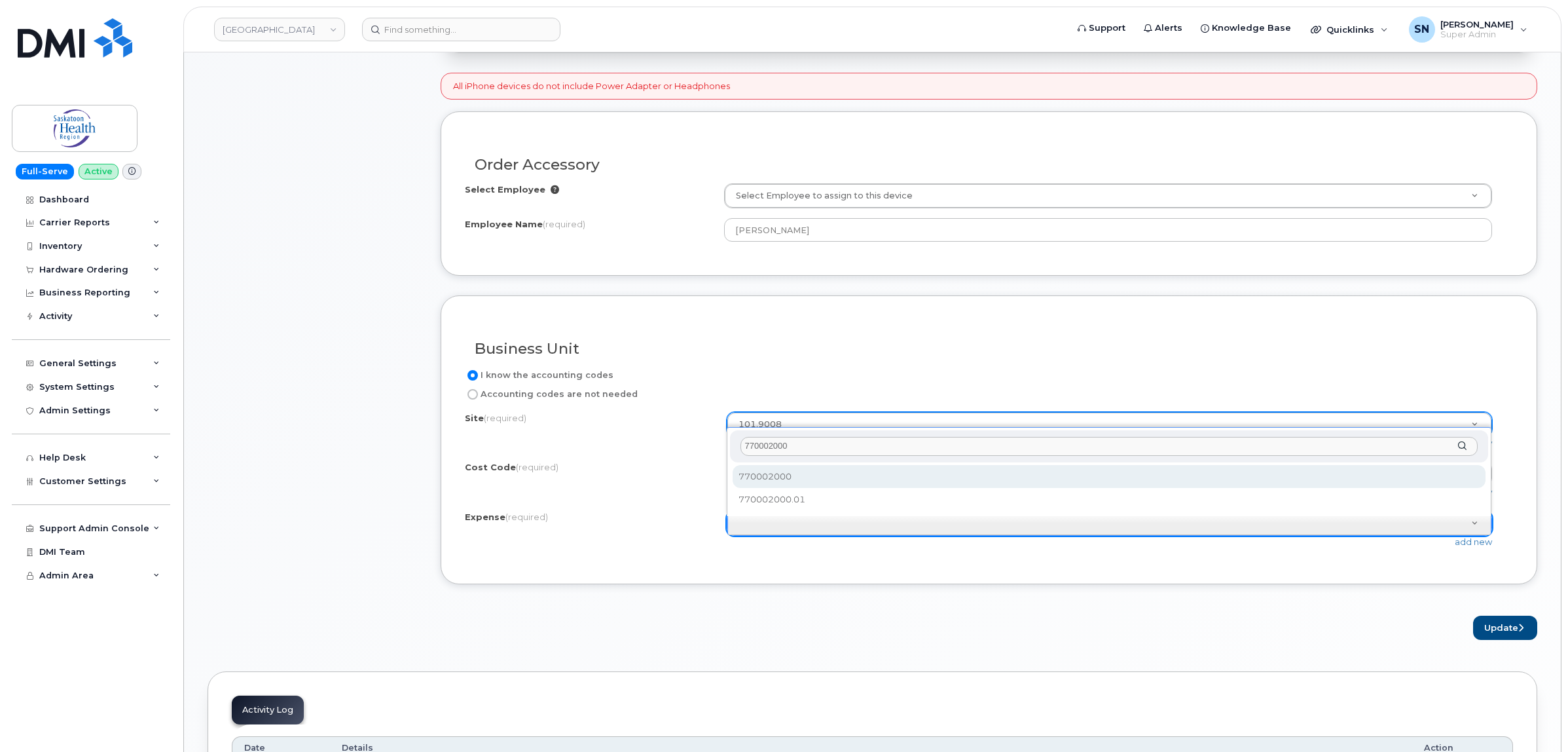
type input "770002000"
select select "770002000"
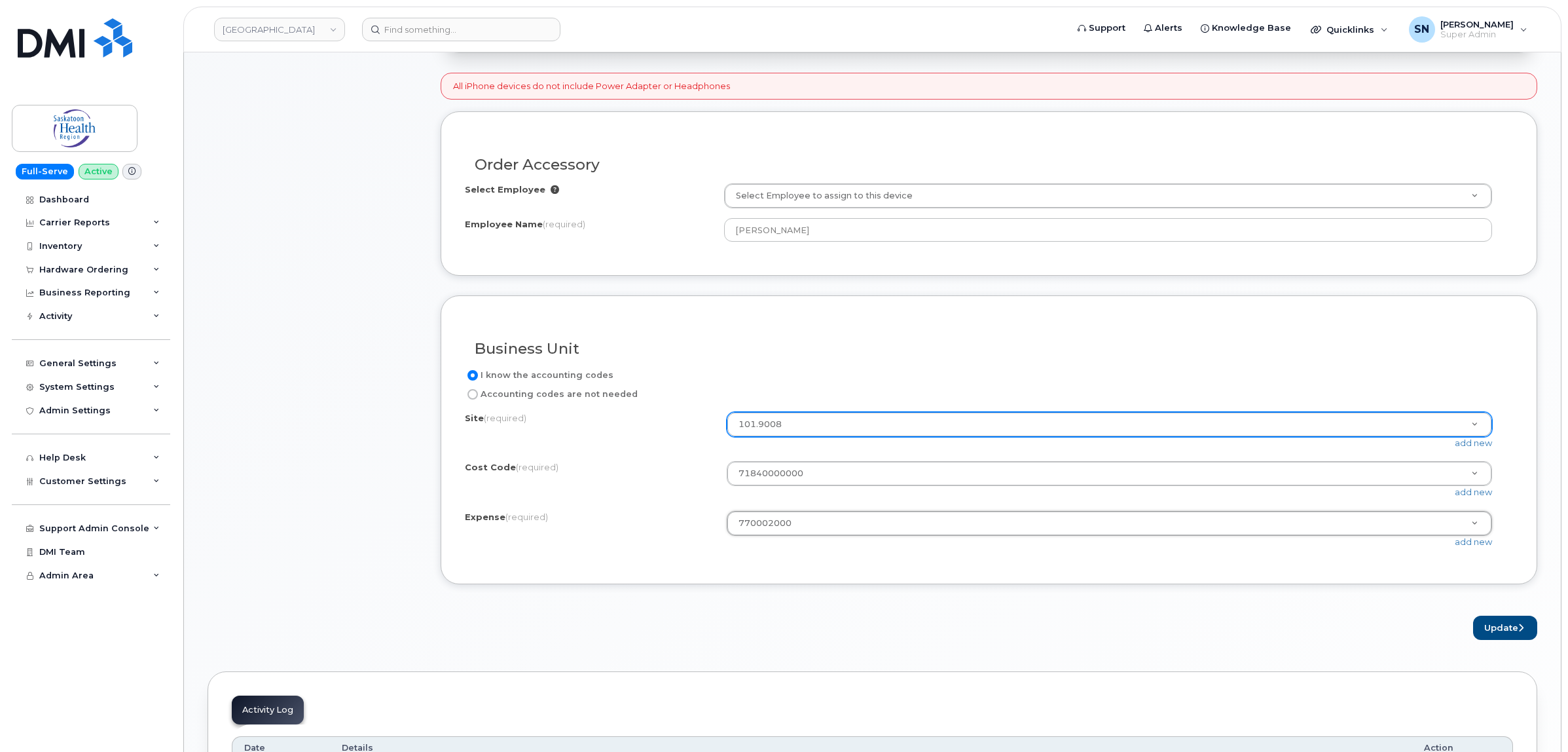
click at [1501, 617] on form "All iPhone devices do not include Power Adapter or Headphones Order Accessory S…" at bounding box center [989, 356] width 1097 height 567
click at [1502, 631] on button "Update" at bounding box center [1505, 627] width 64 height 24
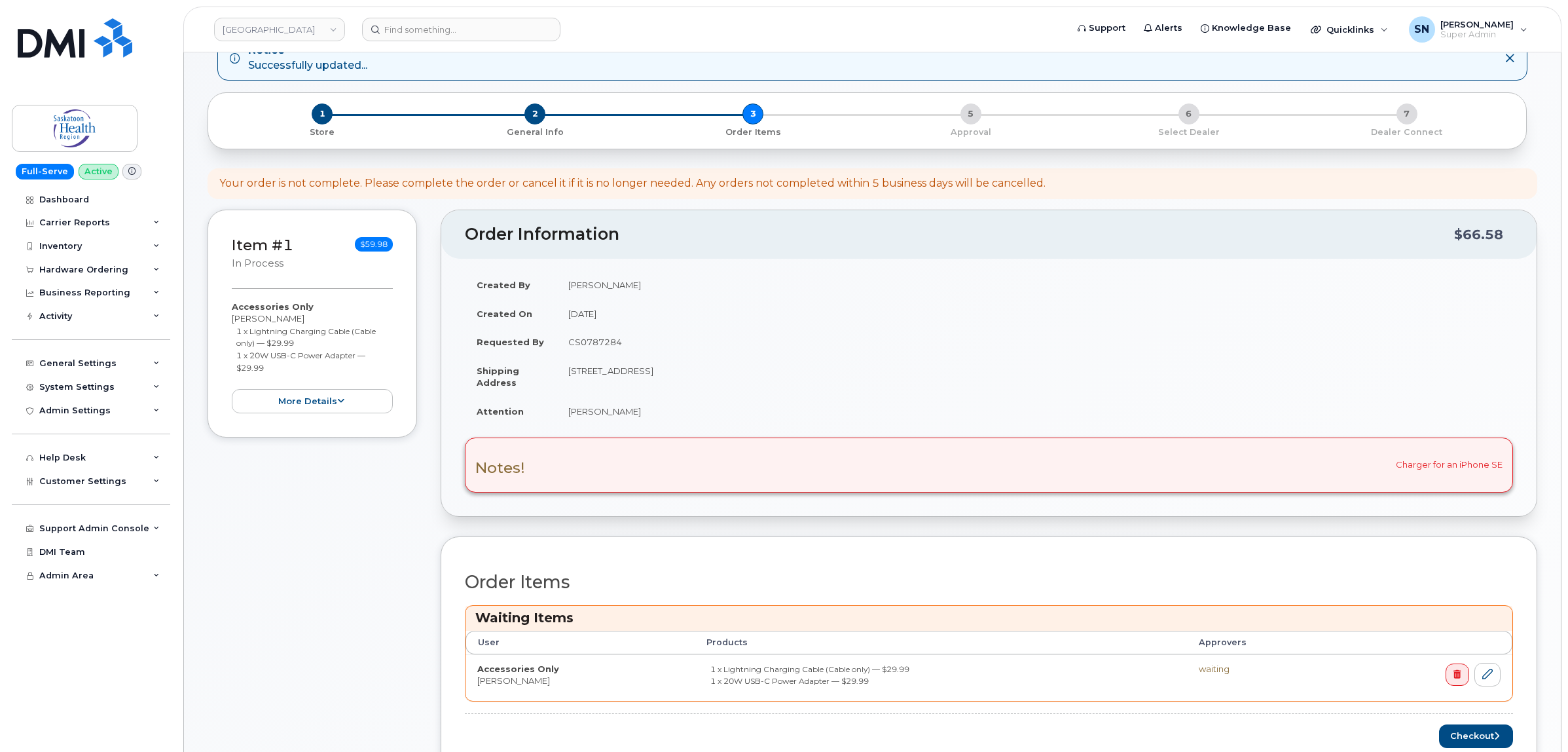
scroll to position [163, 0]
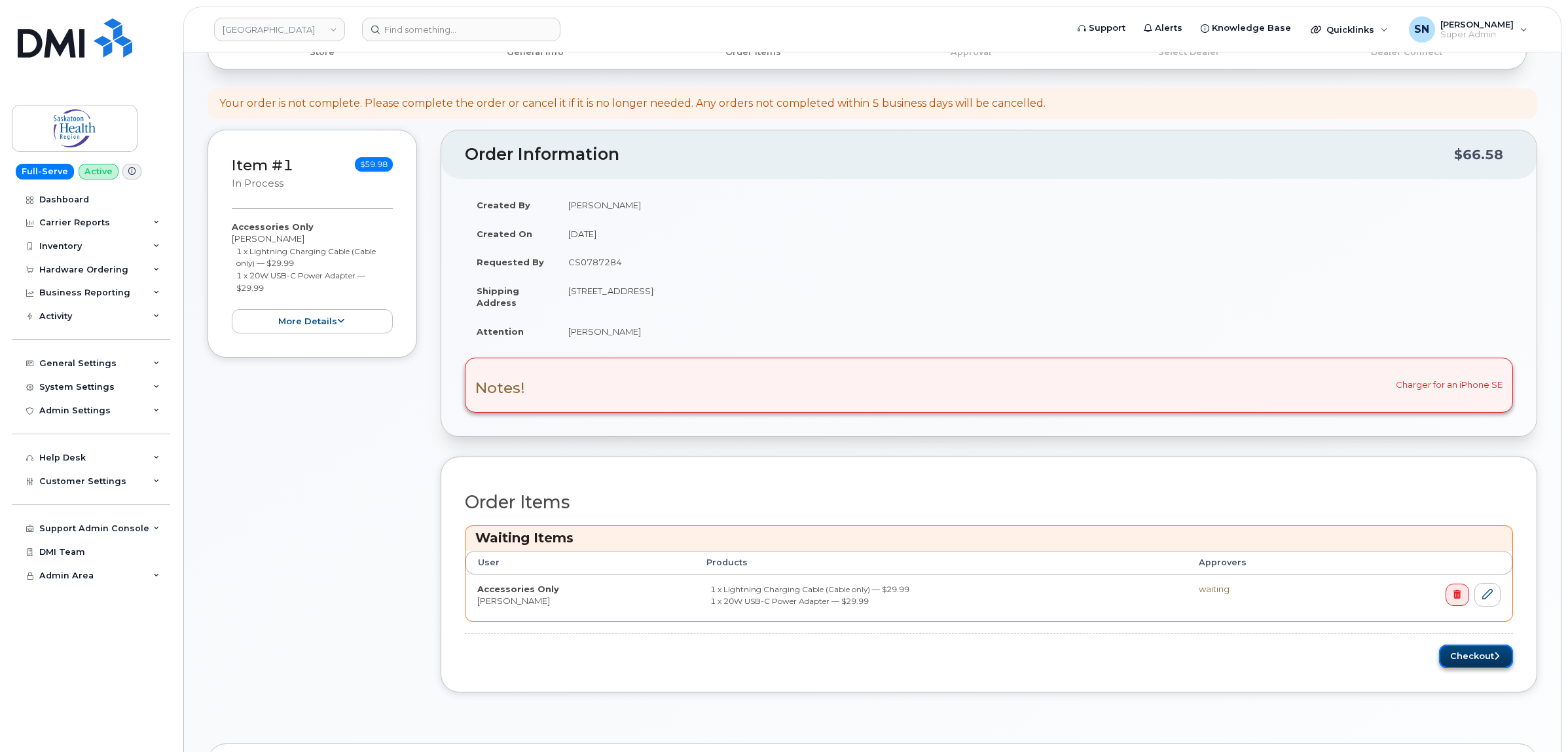
click at [1480, 658] on button "Checkout" at bounding box center [1476, 656] width 74 height 24
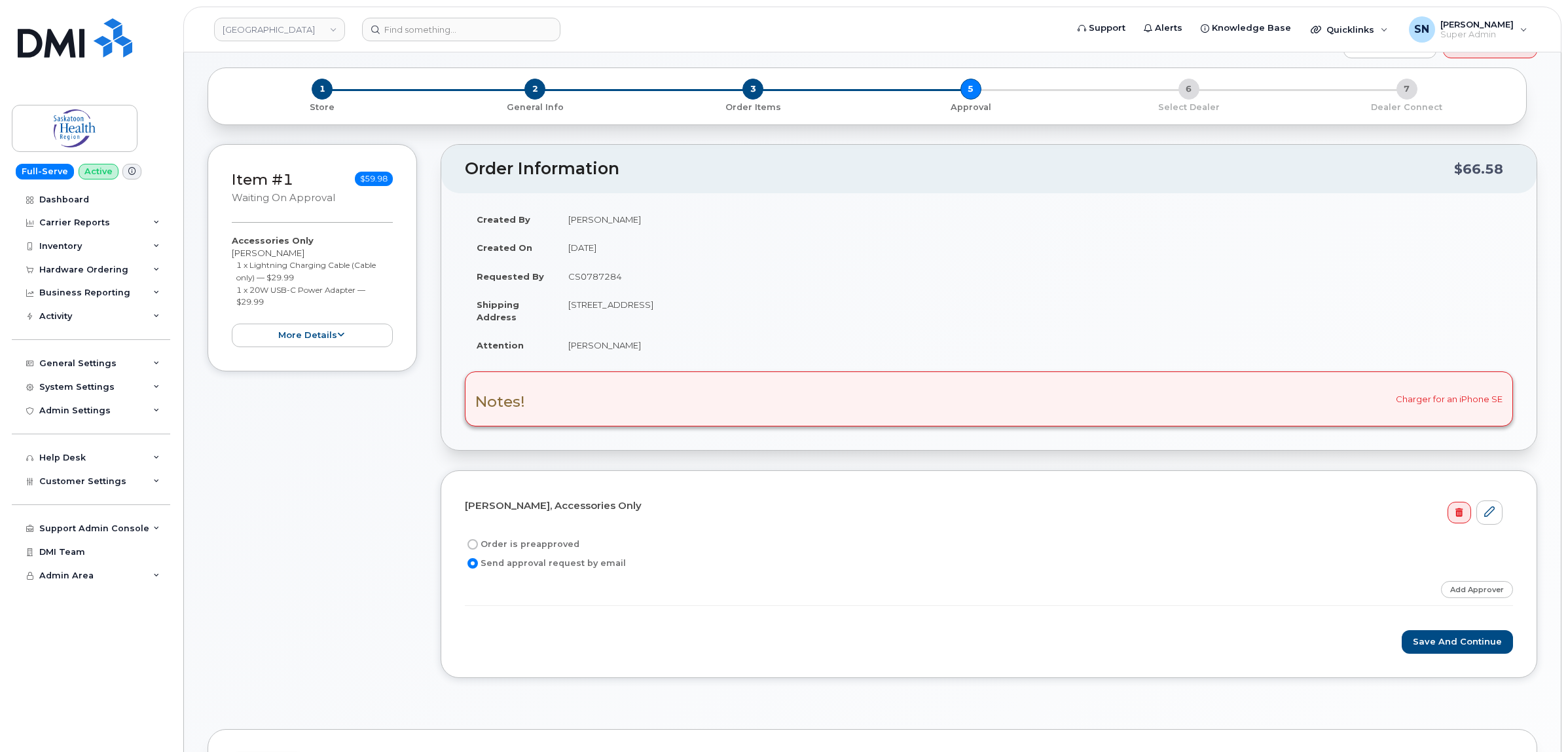
scroll to position [82, 0]
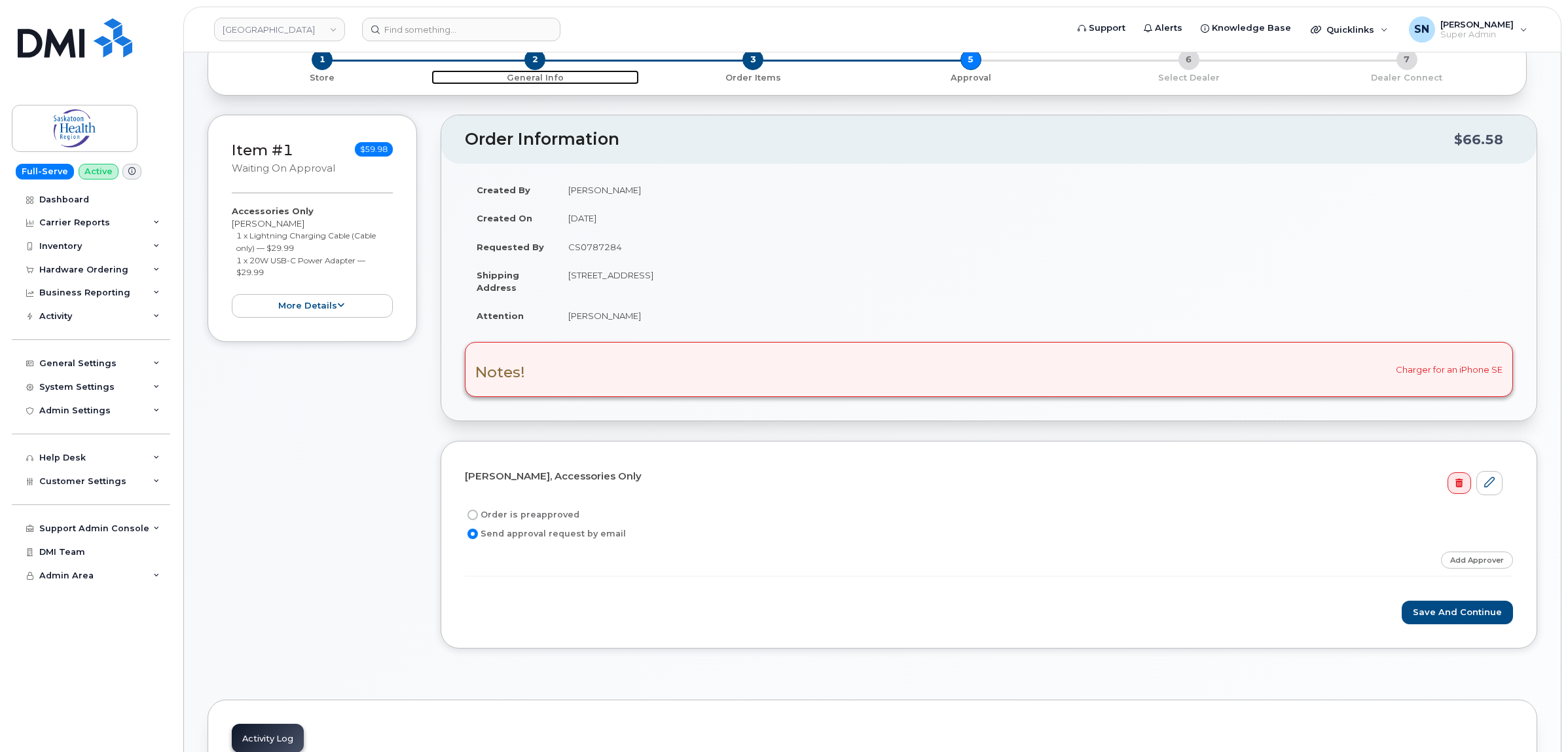
click at [535, 67] on span "2" at bounding box center [535, 59] width 21 height 21
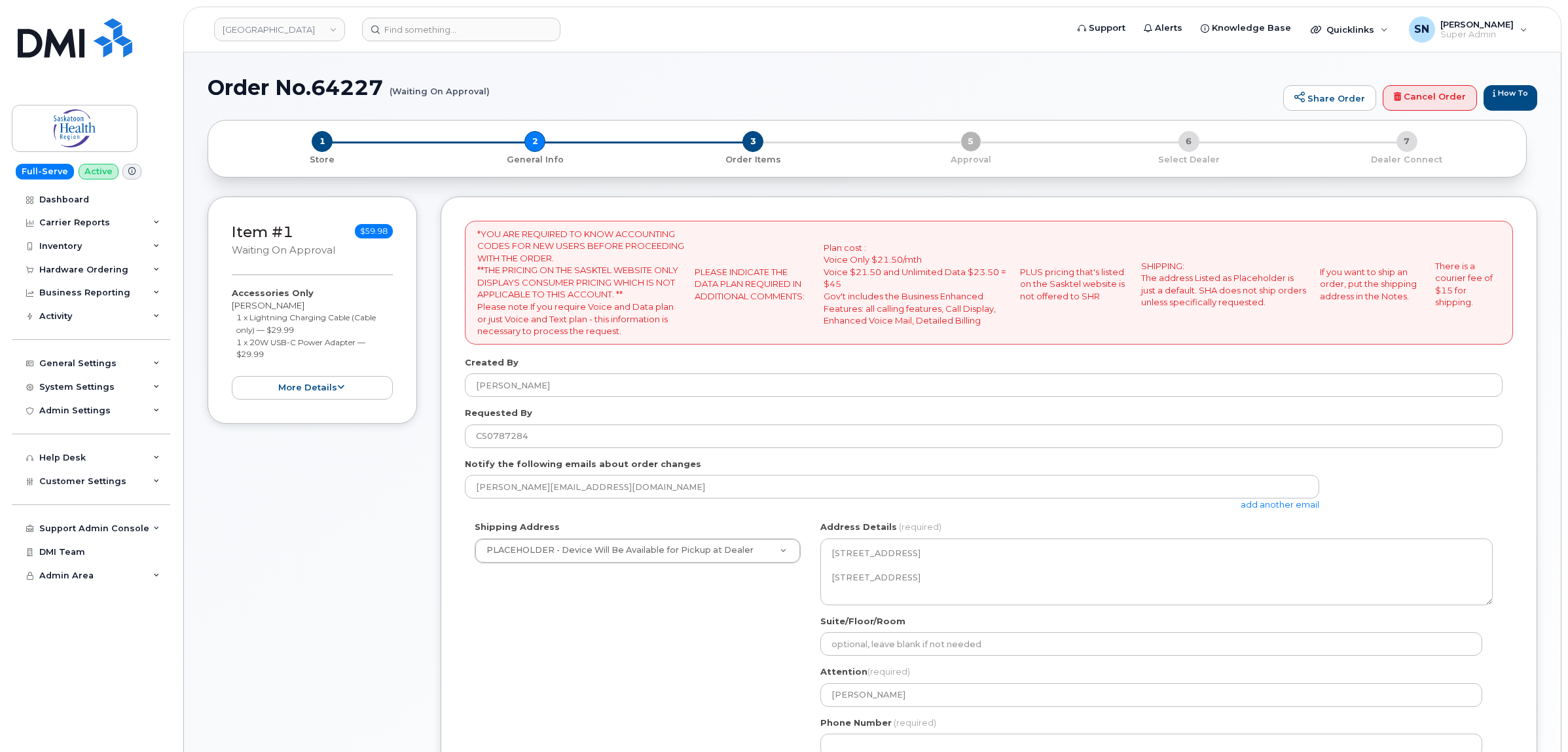
select select
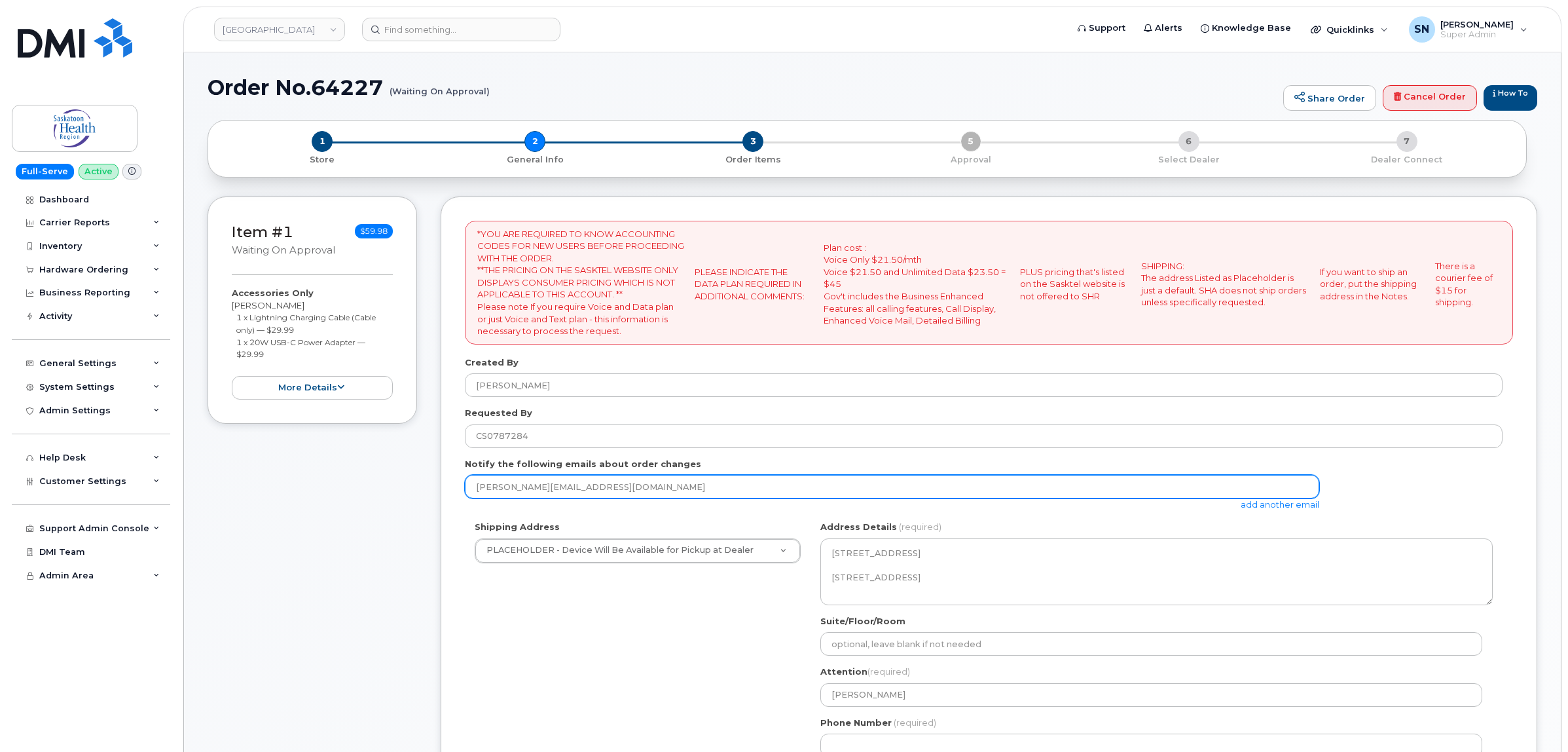
click at [1296, 494] on input "[PERSON_NAME][EMAIL_ADDRESS][DOMAIN_NAME]" at bounding box center [892, 487] width 855 height 23
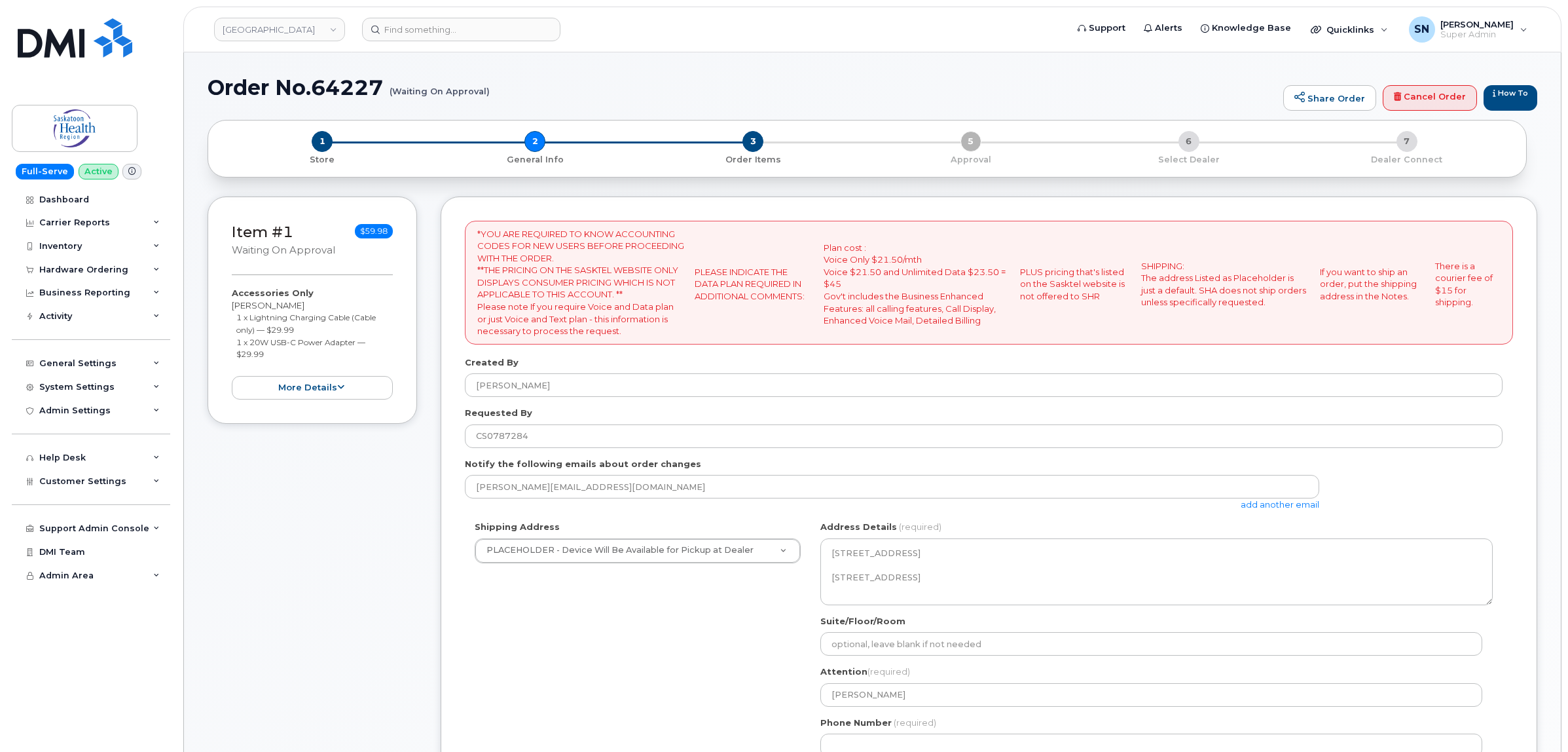
click at [1297, 504] on link "add another email" at bounding box center [1280, 504] width 79 height 10
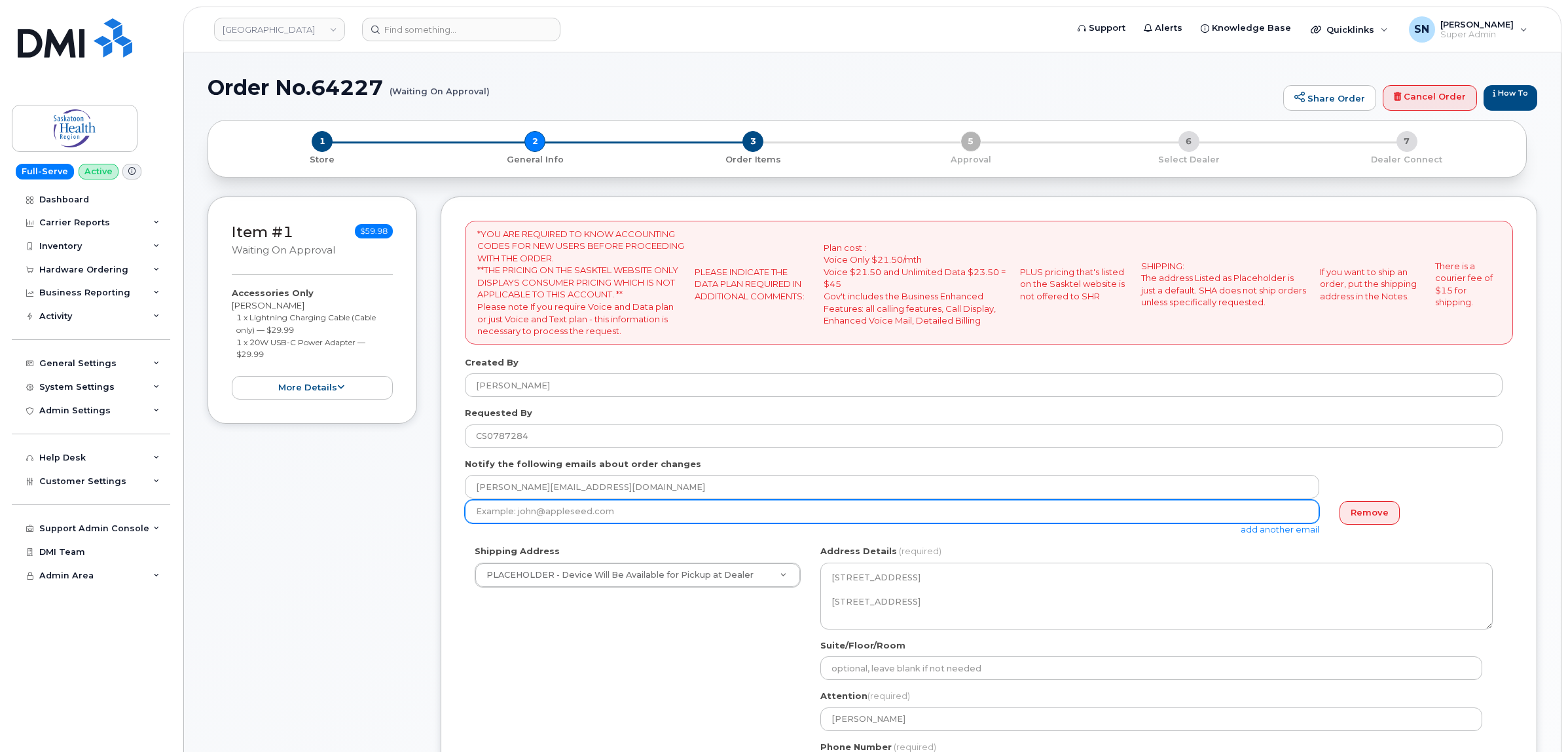
click at [904, 514] on input "email" at bounding box center [892, 511] width 855 height 23
paste input "Lisa.Henry@saskhealthauthority.ca"
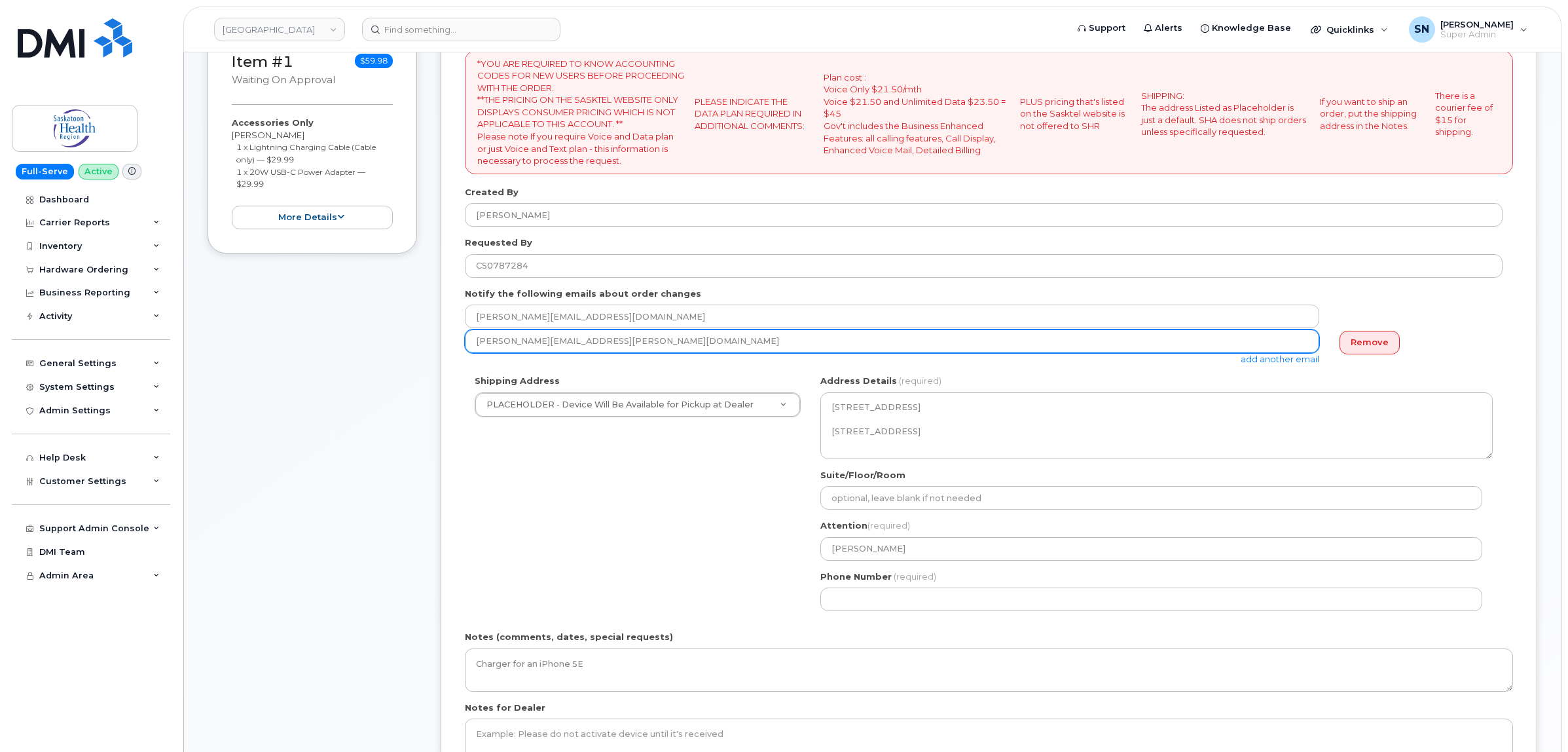
scroll to position [328, 0]
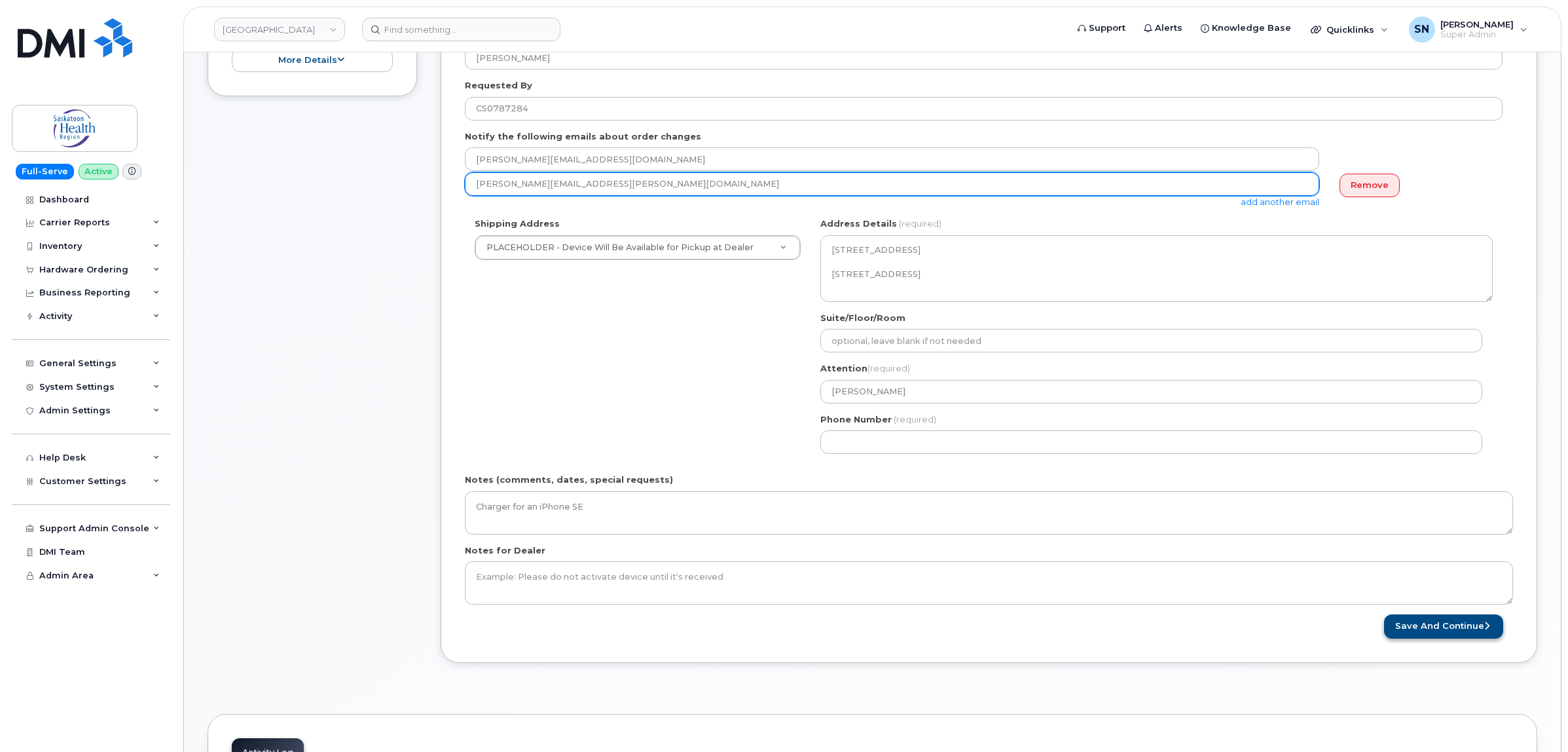
type input "Lisa.Henry@saskhealthauthority.ca"
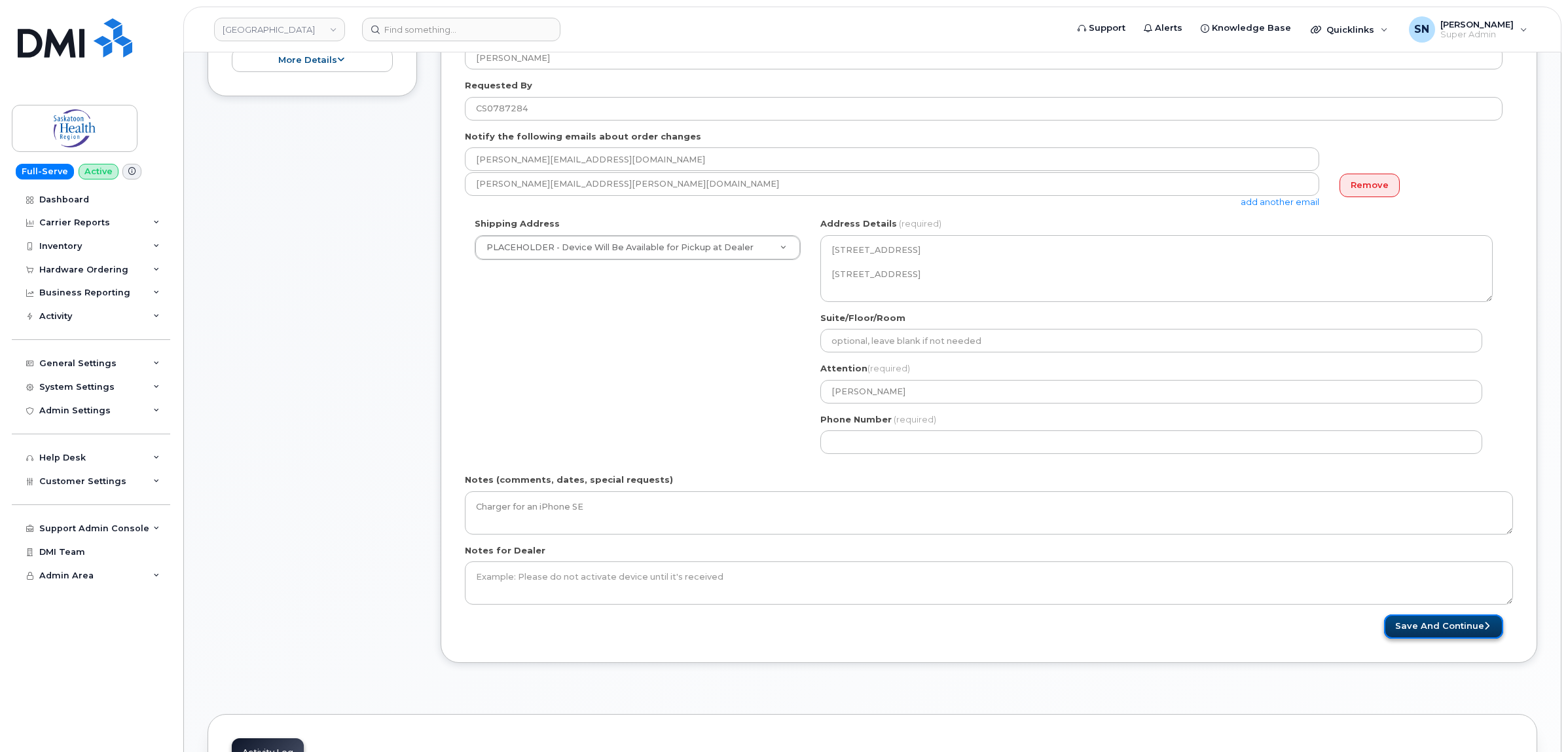
click at [1475, 620] on button "Save and Continue" at bounding box center [1443, 626] width 119 height 24
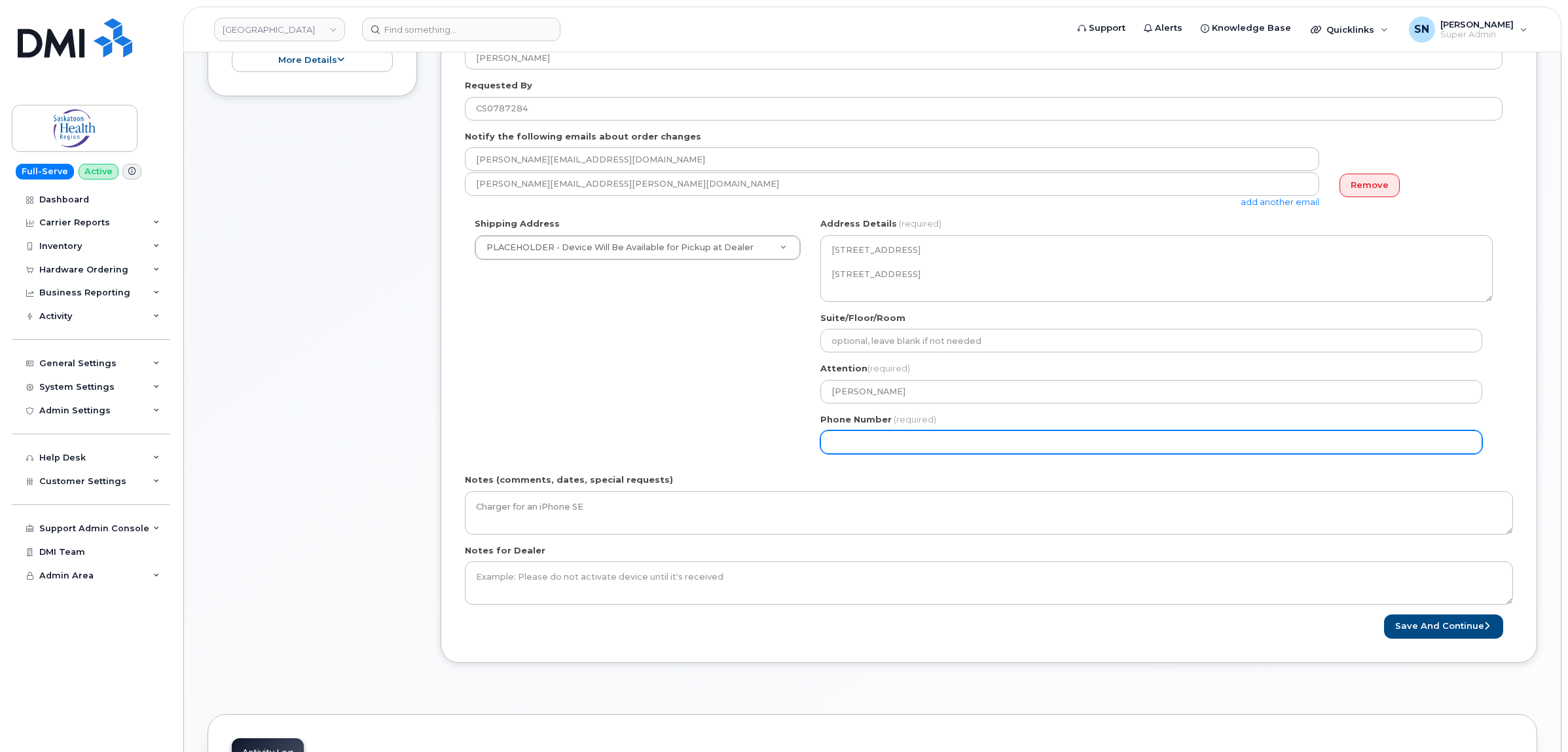
drag, startPoint x: 929, startPoint y: 446, endPoint x: 921, endPoint y: 442, distance: 8.9
click at [929, 445] on input "Phone Number" at bounding box center [1151, 442] width 662 height 23
select select
type input "123456789"
select select
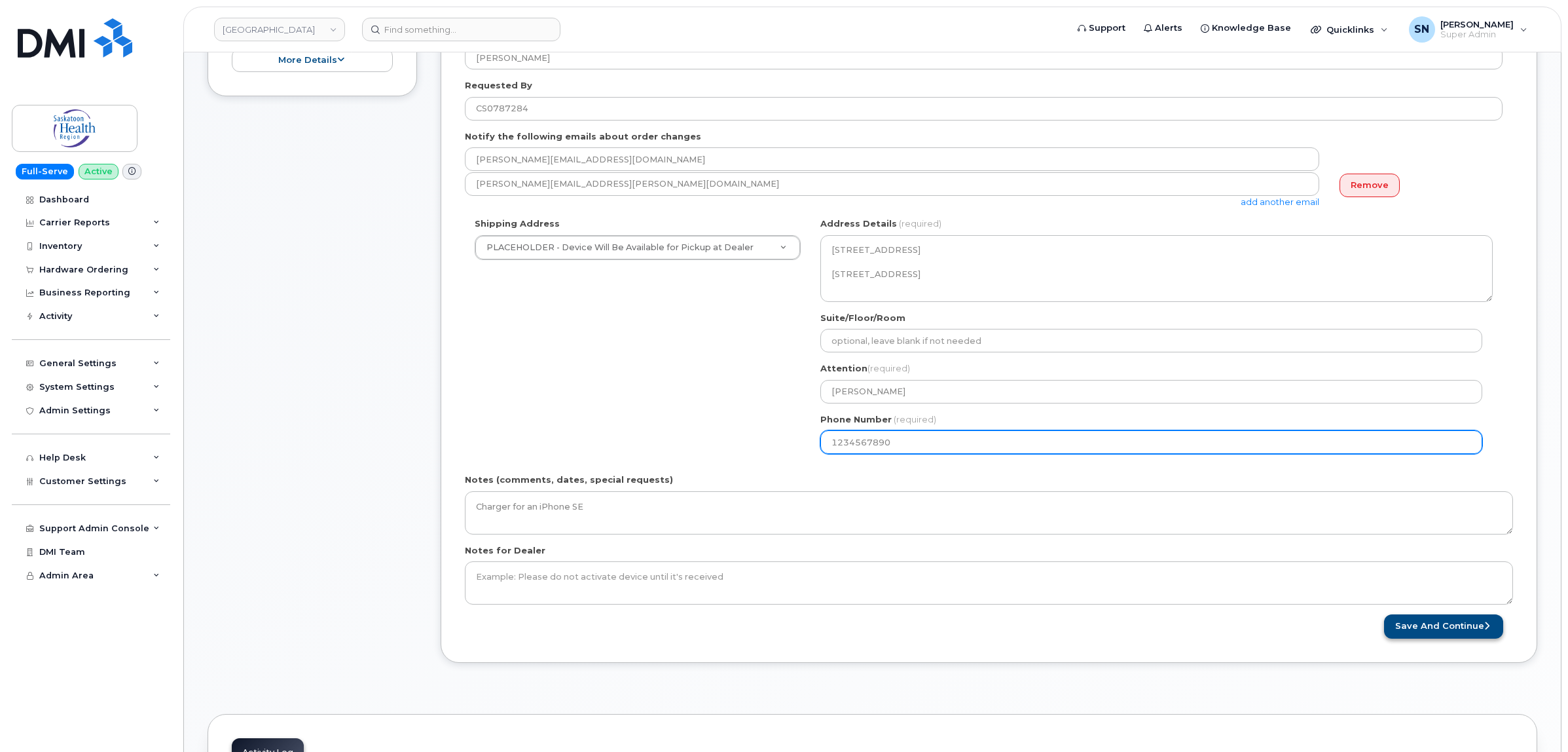
type input "1234567890"
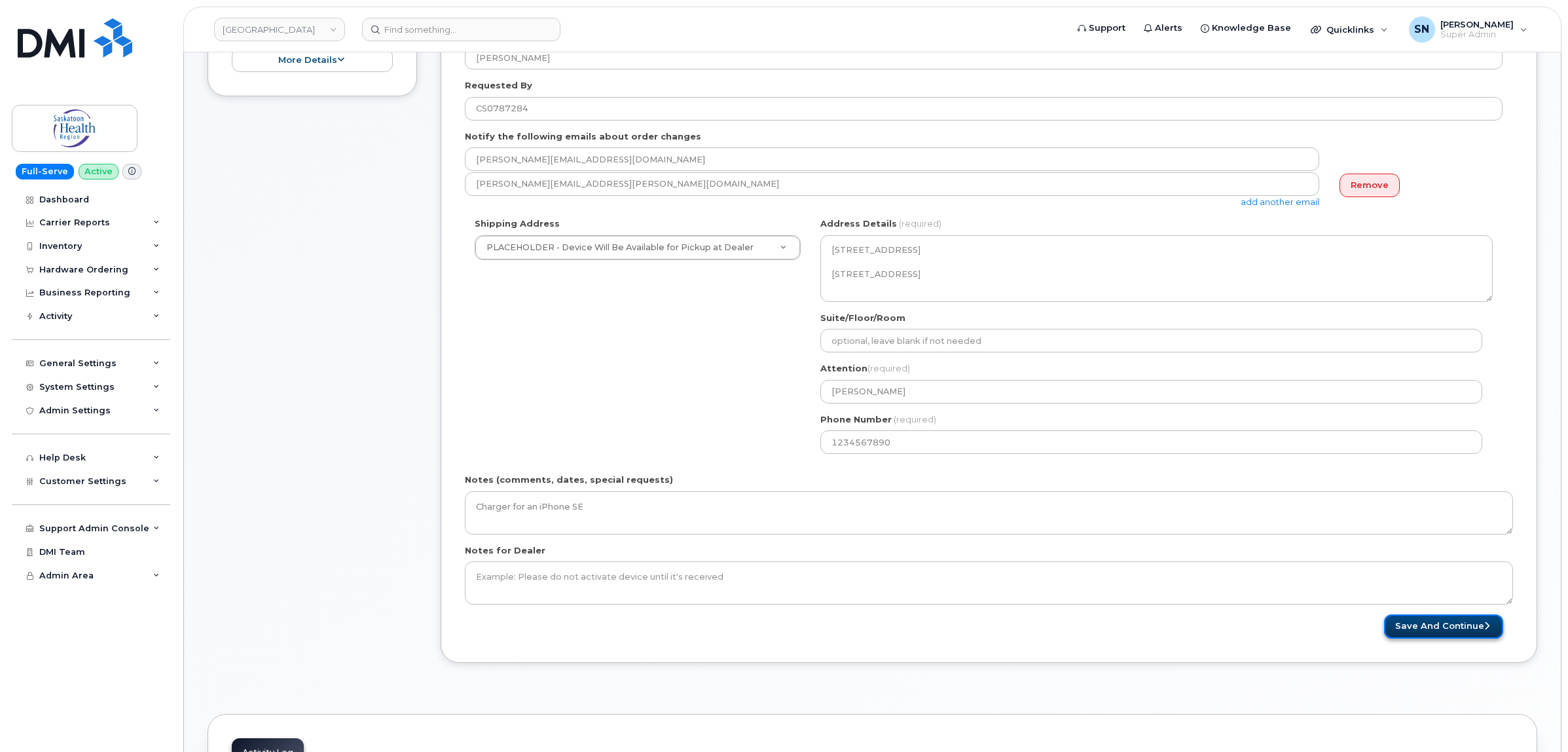
click at [1419, 633] on button "Save and Continue" at bounding box center [1443, 626] width 119 height 24
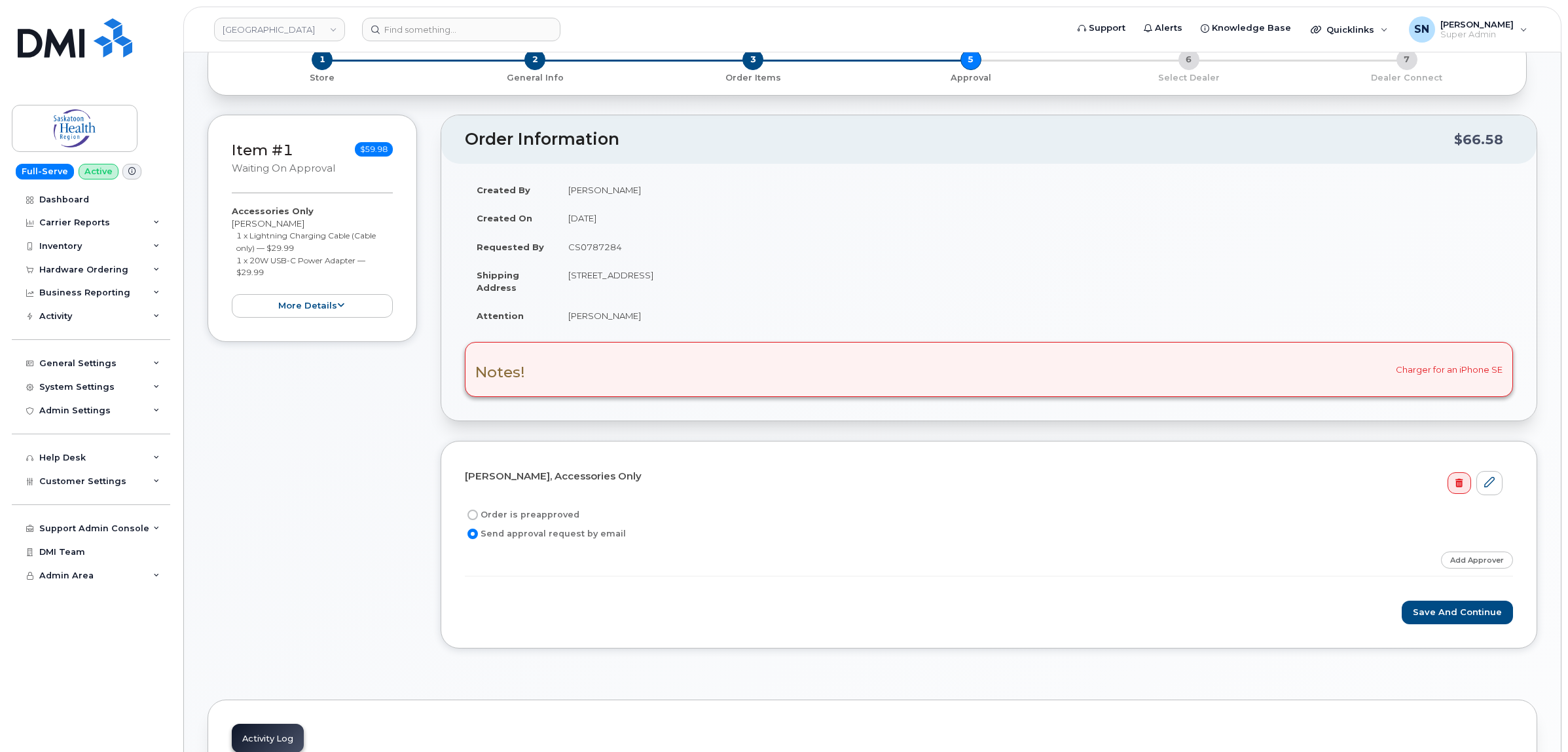
scroll to position [245, 0]
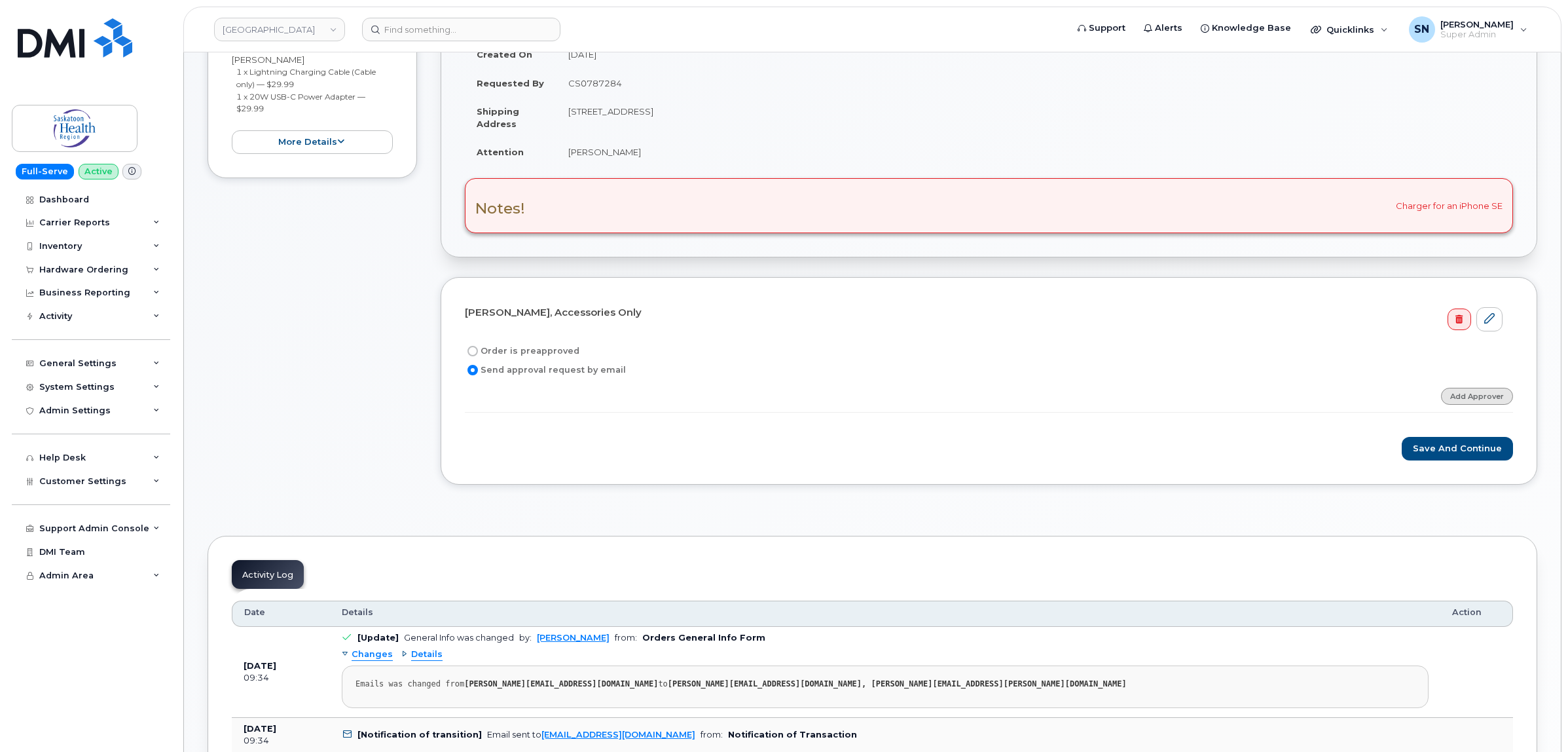
click at [1471, 393] on link "Add Approver" at bounding box center [1477, 395] width 72 height 16
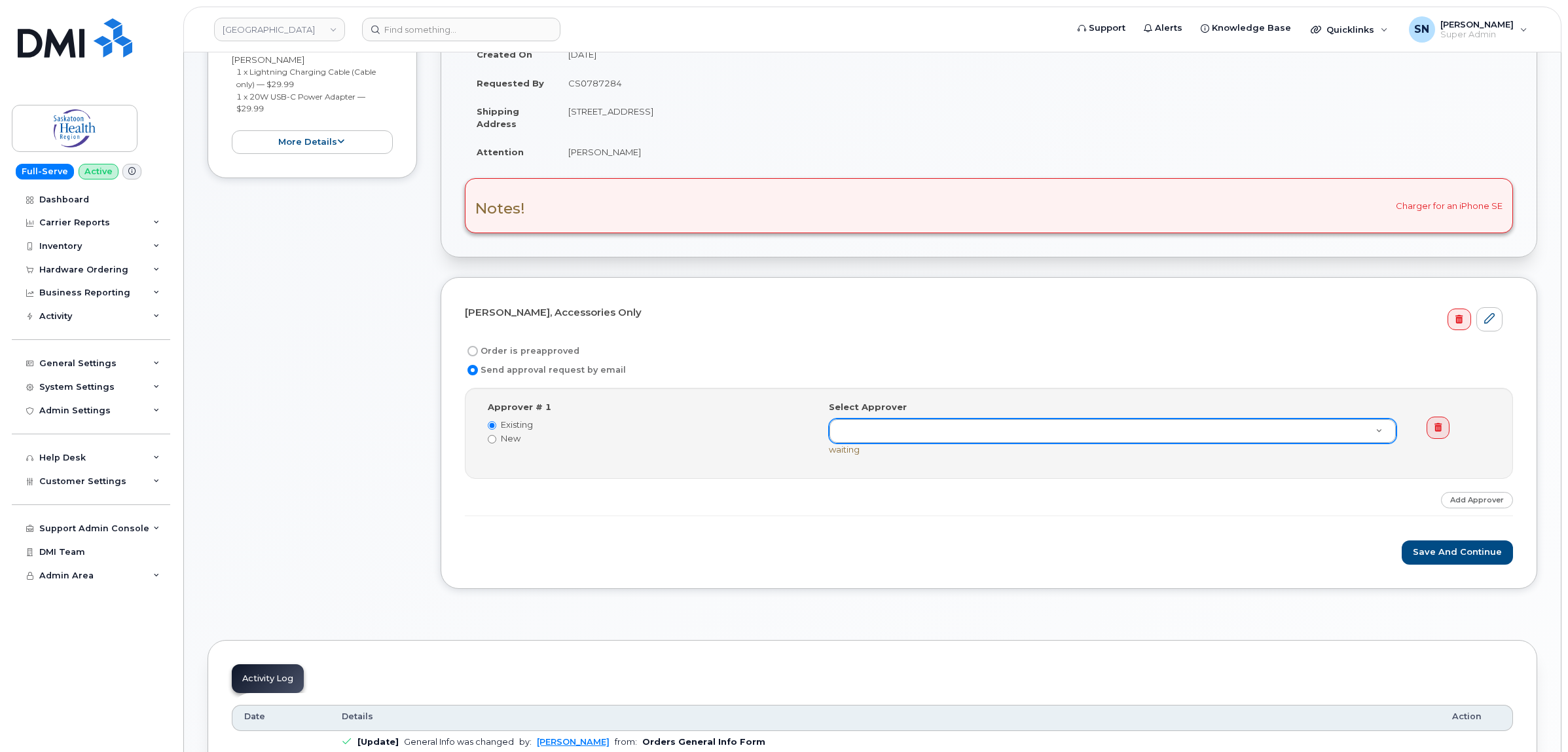
paste input "Sherri.Nelson@saskhealthauthority.ca"
type input "Sherri.Nelson@saskhealthauthority.ca"
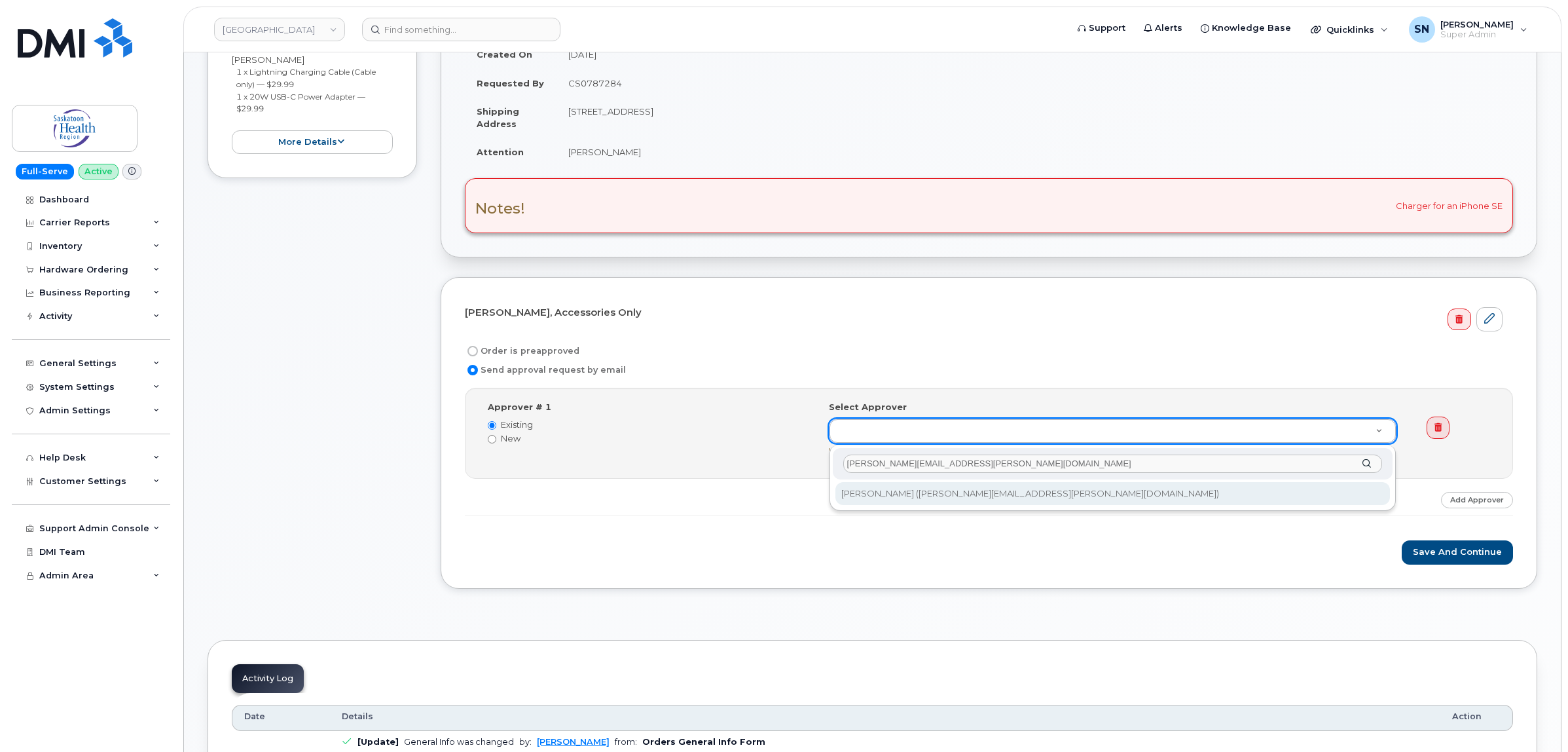
type input "Sherri.Nelson@saskhealthauthority.ca"
type input "713353"
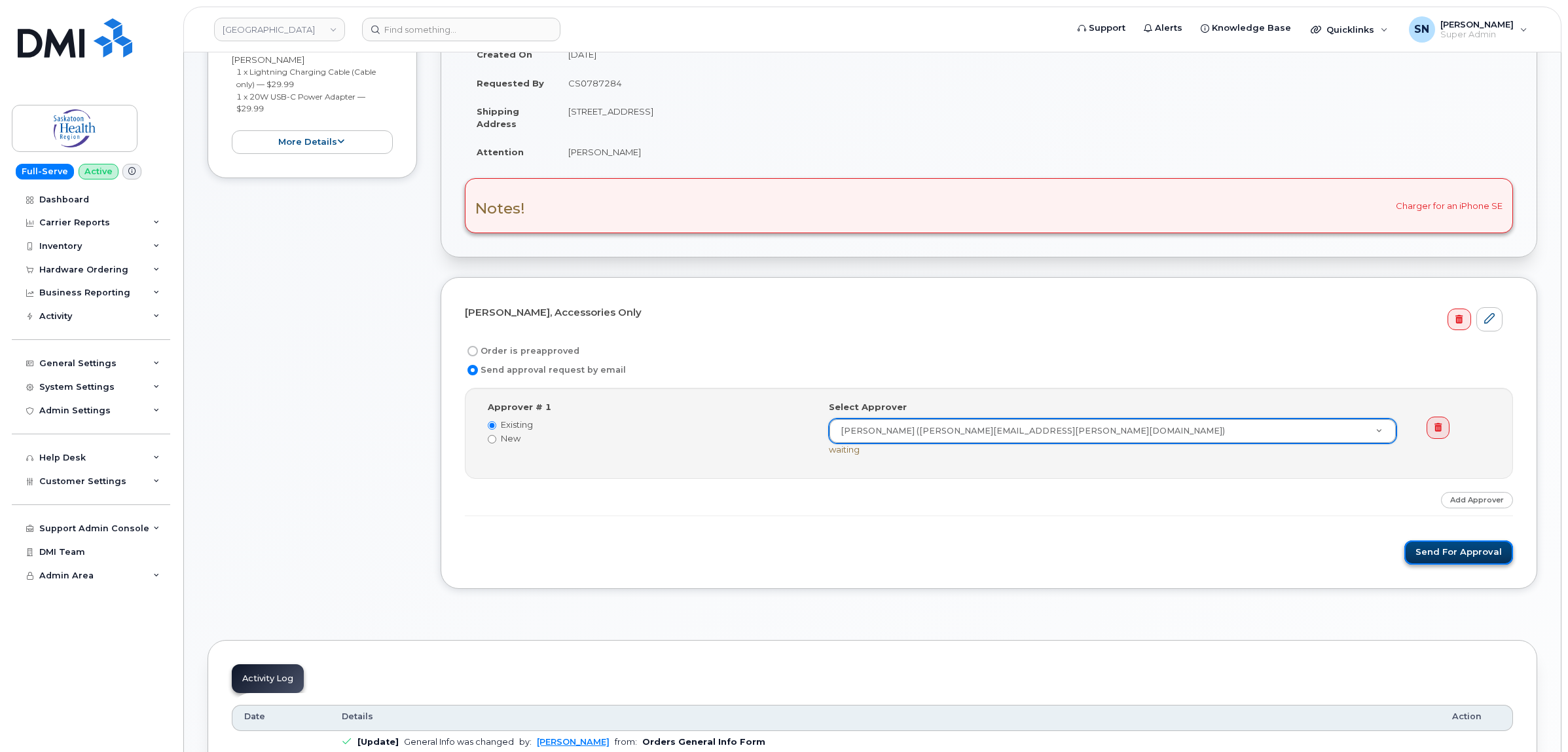
click at [1473, 564] on button "Send for Approval" at bounding box center [1459, 552] width 109 height 24
